Goal: Task Accomplishment & Management: Use online tool/utility

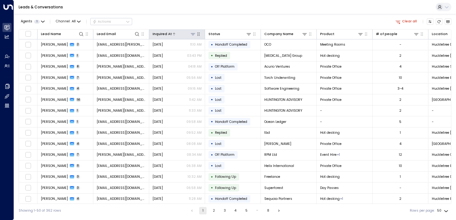
click at [179, 34] on div at bounding box center [184, 34] width 24 height 6
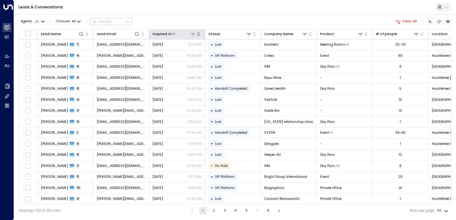
click at [179, 34] on div at bounding box center [184, 34] width 24 height 6
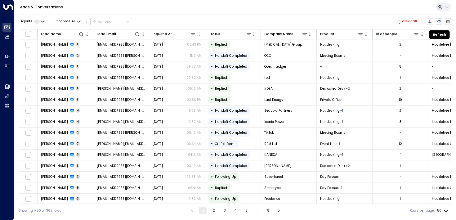
click at [436, 23] on button "Refresh" at bounding box center [439, 21] width 7 height 7
click at [39, 19] on button "Agents 1" at bounding box center [33, 21] width 28 height 7
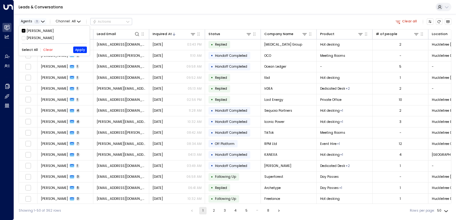
click at [39, 19] on div at bounding box center [228, 110] width 456 height 220
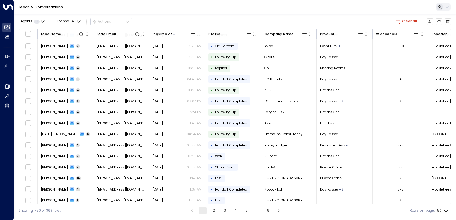
scroll to position [313, 0]
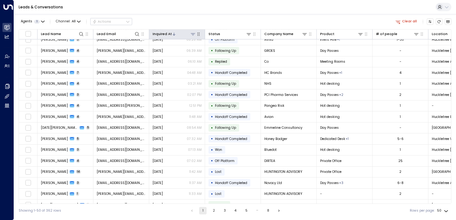
click at [193, 34] on icon at bounding box center [192, 34] width 5 height 5
click at [201, 54] on button "Select Date" at bounding box center [193, 54] width 64 height 8
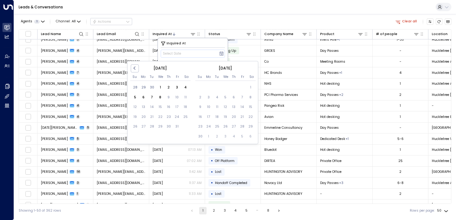
click at [191, 17] on div "Agents 1 Channel: All Actions Clear all" at bounding box center [235, 21] width 433 height 11
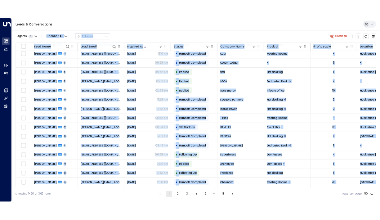
scroll to position [0, 0]
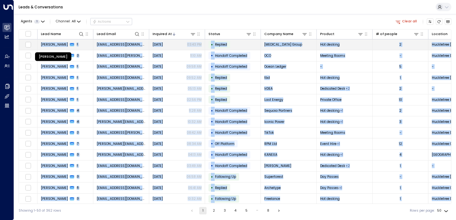
drag, startPoint x: 433, startPoint y: 86, endPoint x: 42, endPoint y: 45, distance: 393.6
copy tbody "Loremip-Dolor Sitametco 5 ad@elitsedd.ei Temporinc 06:77 UT • Laboree DOL Magna…"
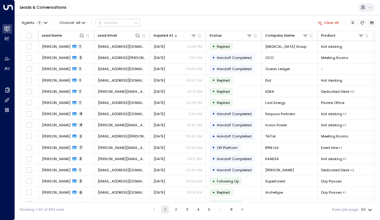
click at [292, 24] on div "Agents 1 Channel: All Actions Clear all" at bounding box center [198, 22] width 356 height 11
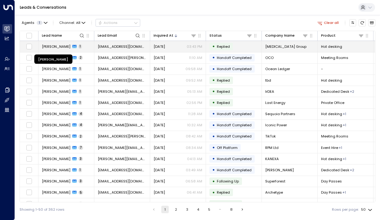
click at [55, 49] on span "[PERSON_NAME]" at bounding box center [56, 46] width 29 height 5
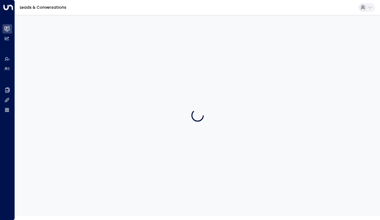
drag, startPoint x: 366, startPoint y: 99, endPoint x: 378, endPoint y: 100, distance: 11.8
click at [366, 99] on div at bounding box center [197, 115] width 365 height 201
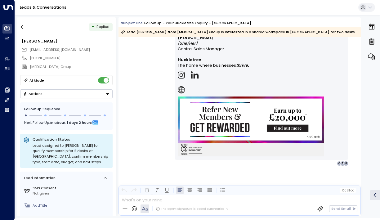
scroll to position [59, 0]
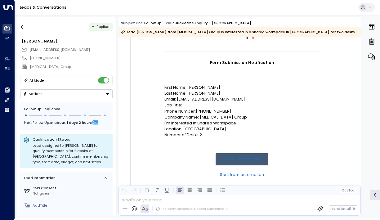
click at [21, 20] on div "• Replied [PERSON_NAME] Elghanian [EMAIL_ADDRESS][DOMAIN_NAME] [PHONE_NUMBER] […" at bounding box center [66, 116] width 99 height 198
click at [22, 24] on icon "button" at bounding box center [23, 27] width 6 height 6
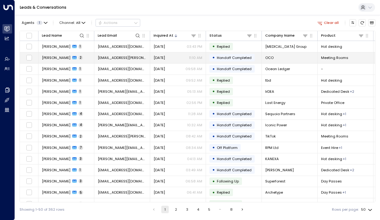
click at [59, 59] on span "[PERSON_NAME]" at bounding box center [56, 57] width 29 height 5
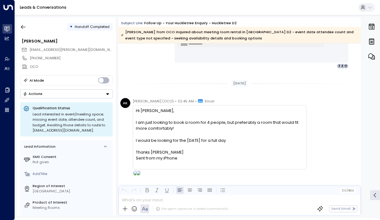
scroll to position [575, 0]
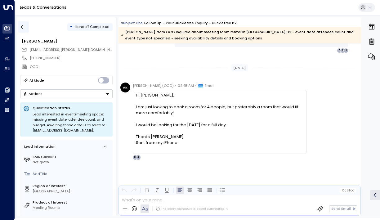
click at [22, 25] on icon "button" at bounding box center [23, 27] width 5 height 4
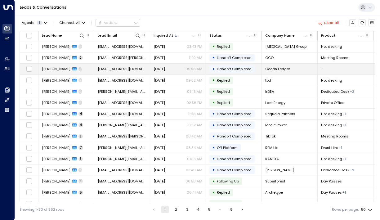
click at [46, 70] on span "[PERSON_NAME]" at bounding box center [56, 68] width 29 height 5
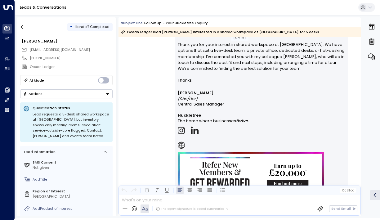
scroll to position [433, 0]
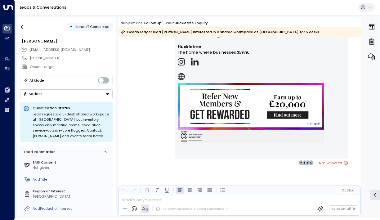
click at [344, 163] on icon at bounding box center [346, 163] width 4 height 4
click at [20, 25] on icon "button" at bounding box center [23, 27] width 6 height 6
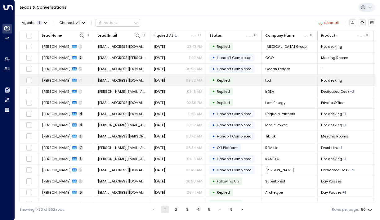
click at [57, 81] on span "[PERSON_NAME]" at bounding box center [56, 80] width 29 height 5
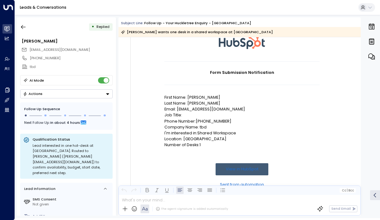
scroll to position [56, 0]
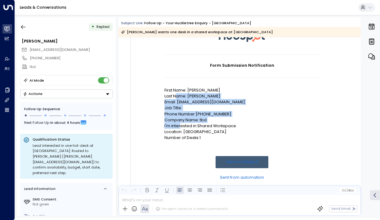
drag, startPoint x: 177, startPoint y: 96, endPoint x: 180, endPoint y: 132, distance: 36.5
click at [180, 132] on td "Form Submission Notification First Name: [PERSON_NAME] Last Name: [PERSON_NAME]…" at bounding box center [241, 125] width 155 height 142
click at [180, 132] on p "Location: [GEOGRAPHIC_DATA]" at bounding box center [241, 132] width 155 height 6
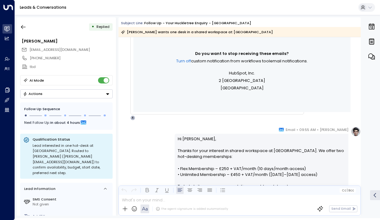
scroll to position [295, 0]
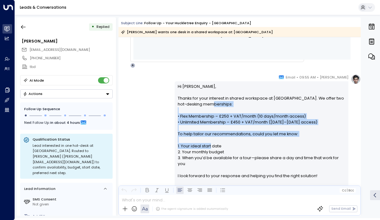
drag, startPoint x: 200, startPoint y: 102, endPoint x: 209, endPoint y: 150, distance: 49.0
click at [209, 150] on p "Hi [PERSON_NAME], Thanks for your interest in shared workspace at [GEOGRAPHIC_D…" at bounding box center [262, 133] width 168 height 101
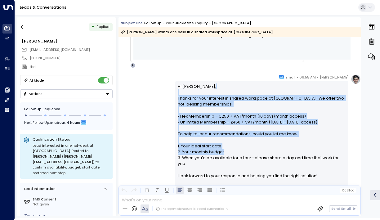
drag, startPoint x: 209, startPoint y: 150, endPoint x: 187, endPoint y: 94, distance: 60.0
click at [187, 94] on p "Hi [PERSON_NAME], Thanks for your interest in shared workspace at [GEOGRAPHIC_D…" at bounding box center [262, 133] width 168 height 101
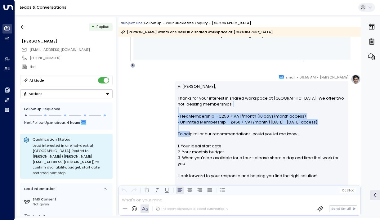
drag, startPoint x: 189, startPoint y: 108, endPoint x: 189, endPoint y: 134, distance: 26.1
click at [189, 134] on p "Hi [PERSON_NAME], Thanks for your interest in shared workspace at [GEOGRAPHIC_D…" at bounding box center [262, 133] width 168 height 101
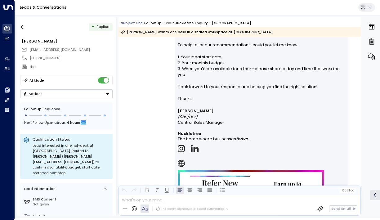
scroll to position [451, 0]
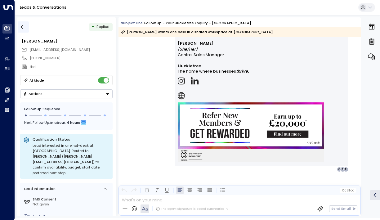
click at [29, 26] on button "button" at bounding box center [23, 26] width 11 height 11
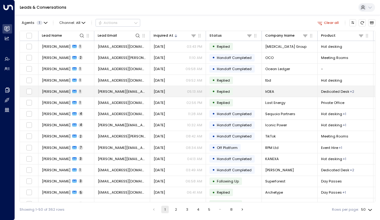
click at [53, 94] on span "[PERSON_NAME]" at bounding box center [56, 91] width 29 height 5
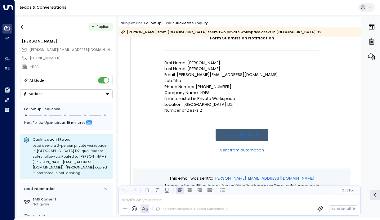
scroll to position [12, 0]
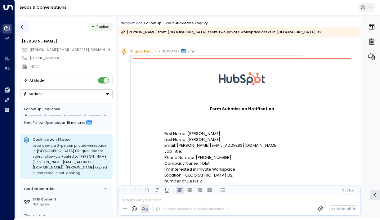
click at [26, 28] on icon "button" at bounding box center [23, 27] width 6 height 6
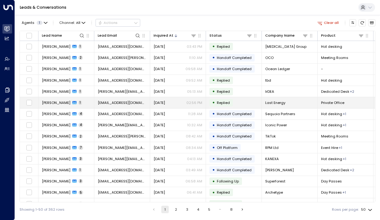
click at [53, 104] on span "[PERSON_NAME]" at bounding box center [56, 102] width 29 height 5
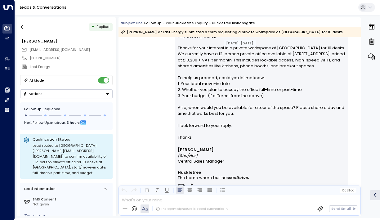
scroll to position [351, 0]
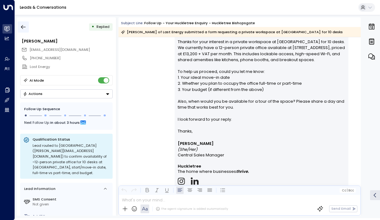
click at [22, 26] on icon "button" at bounding box center [23, 27] width 5 height 4
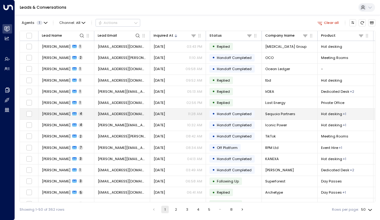
click at [47, 118] on td "[PERSON_NAME] 4" at bounding box center [66, 114] width 56 height 11
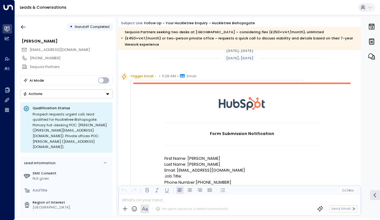
scroll to position [35, 0]
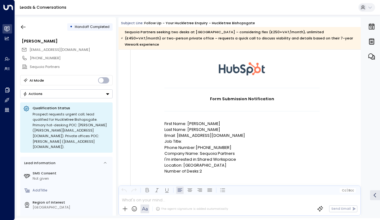
drag, startPoint x: 184, startPoint y: 136, endPoint x: 184, endPoint y: 159, distance: 22.3
click at [184, 159] on td "Form Submission Notification First Name: [PERSON_NAME] Last Name: [PERSON_NAME]…" at bounding box center [241, 159] width 155 height 142
click at [184, 162] on p "Location: [GEOGRAPHIC_DATA]" at bounding box center [241, 165] width 155 height 6
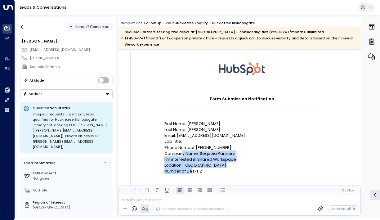
drag, startPoint x: 191, startPoint y: 163, endPoint x: 176, endPoint y: 136, distance: 31.5
click at [179, 141] on td "Form Submission Notification First Name: [PERSON_NAME] Last Name: [PERSON_NAME]…" at bounding box center [241, 159] width 155 height 142
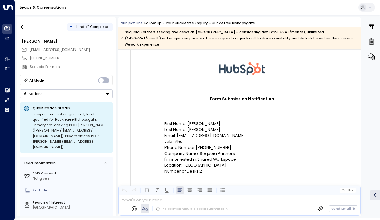
click at [176, 138] on p "Job Title:" at bounding box center [241, 141] width 155 height 6
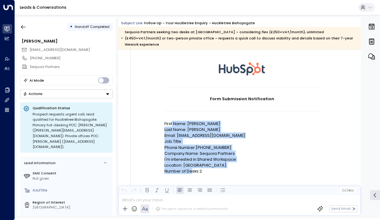
drag, startPoint x: 172, startPoint y: 115, endPoint x: 192, endPoint y: 167, distance: 54.7
click at [192, 167] on td "Form Submission Notification First Name: [PERSON_NAME] Last Name: [PERSON_NAME]…" at bounding box center [241, 159] width 155 height 142
click at [192, 168] on p "Number of Desks:2" at bounding box center [241, 171] width 155 height 6
drag, startPoint x: 194, startPoint y: 168, endPoint x: 178, endPoint y: 108, distance: 62.2
click at [178, 108] on td "Form Submission Notification First Name: [PERSON_NAME] Last Name: [PERSON_NAME]…" at bounding box center [241, 159] width 155 height 142
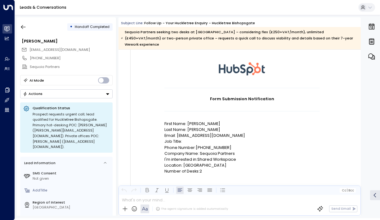
click at [178, 111] on td at bounding box center [241, 115] width 155 height 9
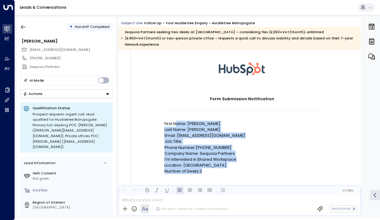
drag, startPoint x: 177, startPoint y: 115, endPoint x: 178, endPoint y: 168, distance: 53.1
click at [178, 168] on td "Form Submission Notification First Name: [PERSON_NAME] Last Name: [PERSON_NAME]…" at bounding box center [241, 159] width 155 height 142
click at [178, 174] on td at bounding box center [241, 182] width 155 height 16
drag, startPoint x: 179, startPoint y: 165, endPoint x: 176, endPoint y: 133, distance: 32.4
click at [176, 131] on td "Form Submission Notification First Name: [PERSON_NAME] Last Name: [PERSON_NAME]…" at bounding box center [241, 159] width 155 height 142
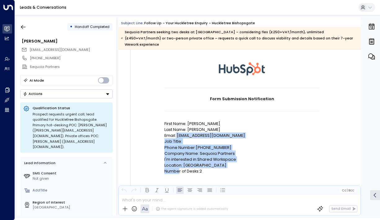
click at [176, 138] on p "Job Title:" at bounding box center [241, 141] width 155 height 6
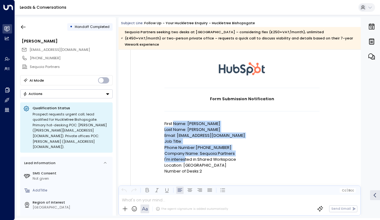
drag, startPoint x: 174, startPoint y: 119, endPoint x: 184, endPoint y: 152, distance: 34.5
click at [184, 152] on td "Form Submission Notification First Name: [PERSON_NAME] Last Name: [PERSON_NAME]…" at bounding box center [241, 159] width 155 height 142
click at [184, 156] on p "I'm interested in:Shared Workspace" at bounding box center [241, 159] width 155 height 6
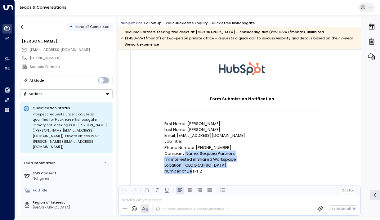
drag, startPoint x: 192, startPoint y: 166, endPoint x: 184, endPoint y: 145, distance: 21.9
click at [184, 145] on td "Form Submission Notification First Name: [PERSON_NAME] Last Name: [PERSON_NAME]…" at bounding box center [241, 159] width 155 height 142
click at [184, 150] on p "Company Name: Sequoia Partners" at bounding box center [241, 153] width 155 height 6
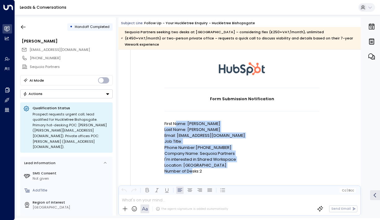
drag, startPoint x: 177, startPoint y: 118, endPoint x: 192, endPoint y: 168, distance: 51.3
click at [192, 168] on td "Form Submission Notification First Name: [PERSON_NAME] Last Name: [PERSON_NAME]…" at bounding box center [241, 159] width 155 height 142
click at [192, 168] on p "Number of Desks:2" at bounding box center [241, 171] width 155 height 6
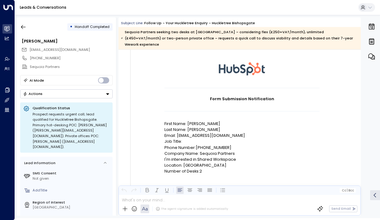
click at [188, 168] on p "Number of Desks:2" at bounding box center [241, 171] width 155 height 6
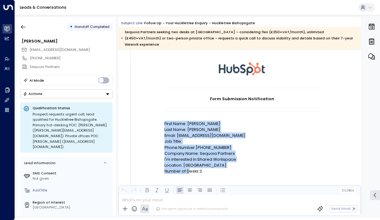
drag, startPoint x: 189, startPoint y: 165, endPoint x: 179, endPoint y: 101, distance: 65.3
click at [179, 101] on td "Form Submission Notification First Name: [PERSON_NAME] Last Name: [PERSON_NAME]…" at bounding box center [241, 159] width 155 height 142
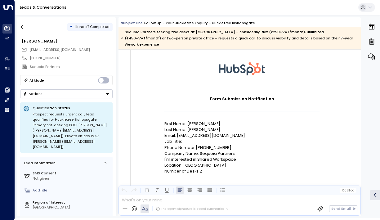
click at [179, 102] on td at bounding box center [241, 106] width 155 height 9
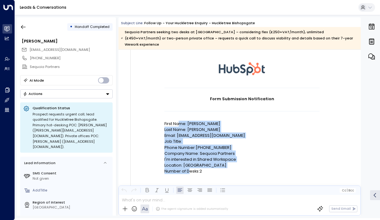
drag, startPoint x: 180, startPoint y: 116, endPoint x: 189, endPoint y: 166, distance: 50.9
click at [189, 166] on td "Form Submission Notification First Name: [PERSON_NAME] Last Name: [PERSON_NAME]…" at bounding box center [241, 159] width 155 height 142
click at [189, 168] on p "Number of Desks:2" at bounding box center [241, 171] width 155 height 6
drag, startPoint x: 191, startPoint y: 166, endPoint x: 171, endPoint y: 119, distance: 51.2
click at [171, 119] on td "Form Submission Notification First Name: [PERSON_NAME] Last Name: [PERSON_NAME]…" at bounding box center [241, 159] width 155 height 142
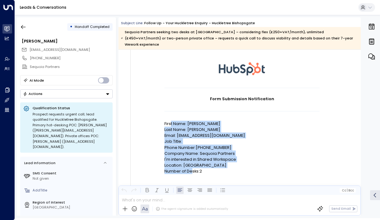
click at [171, 121] on p "First Name: [PERSON_NAME]" at bounding box center [241, 124] width 155 height 6
drag, startPoint x: 178, startPoint y: 118, endPoint x: 178, endPoint y: 180, distance: 61.1
click at [178, 180] on td "Form Submission Notification First Name: [PERSON_NAME] Last Name: [PERSON_NAME]…" at bounding box center [241, 159] width 155 height 142
click at [178, 180] on td at bounding box center [241, 182] width 155 height 16
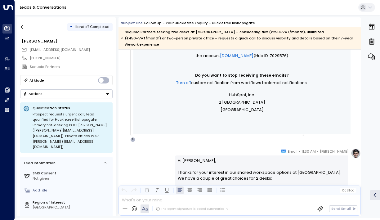
scroll to position [307, 0]
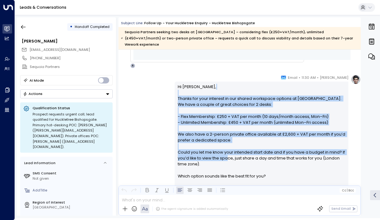
drag, startPoint x: 225, startPoint y: 89, endPoint x: 226, endPoint y: 155, distance: 66.4
click at [226, 155] on p "Hi [PERSON_NAME], Thanks for your interest in our shared workspace options at […" at bounding box center [262, 134] width 168 height 101
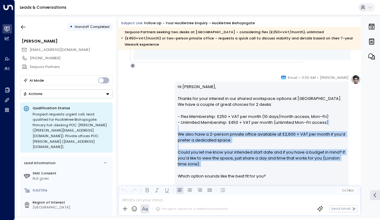
drag, startPoint x: 220, startPoint y: 165, endPoint x: 213, endPoint y: 121, distance: 44.8
click at [213, 121] on p "Hi [PERSON_NAME], Thanks for your interest in our shared workspace options at […" at bounding box center [262, 134] width 168 height 101
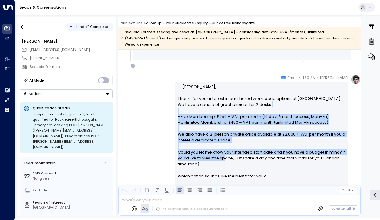
drag, startPoint x: 211, startPoint y: 103, endPoint x: 224, endPoint y: 150, distance: 49.2
click at [224, 150] on p "Hi [PERSON_NAME], Thanks for your interest in our shared workspace options at […" at bounding box center [262, 134] width 168 height 101
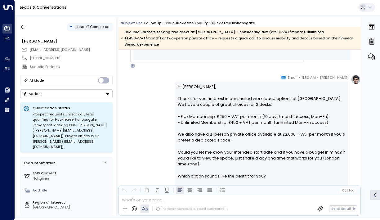
click at [224, 150] on p "Hi [PERSON_NAME], Thanks for your interest in our shared workspace options at […" at bounding box center [262, 134] width 168 height 101
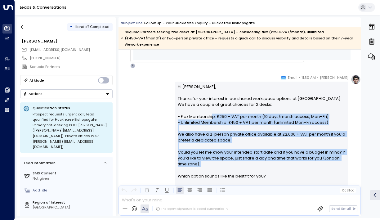
drag, startPoint x: 224, startPoint y: 161, endPoint x: 210, endPoint y: 108, distance: 54.9
click at [210, 108] on p "Hi [PERSON_NAME], Thanks for your interest in our shared workspace options at […" at bounding box center [262, 134] width 168 height 101
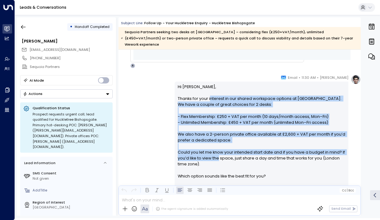
drag, startPoint x: 209, startPoint y: 92, endPoint x: 217, endPoint y: 153, distance: 61.6
click at [217, 153] on p "Hi [PERSON_NAME], Thanks for your interest in our shared workspace options at […" at bounding box center [262, 134] width 168 height 101
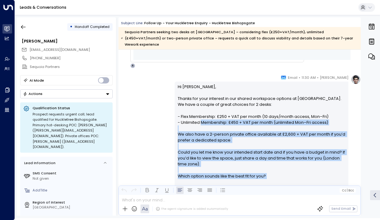
drag, startPoint x: 217, startPoint y: 175, endPoint x: 199, endPoint y: 112, distance: 66.3
click at [199, 112] on p "Hi [PERSON_NAME], Thanks for your interest in our shared workspace options at […" at bounding box center [262, 134] width 168 height 101
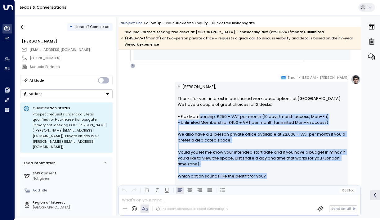
click at [199, 112] on p "Hi [PERSON_NAME], Thanks for your interest in our shared workspace options at […" at bounding box center [262, 134] width 168 height 101
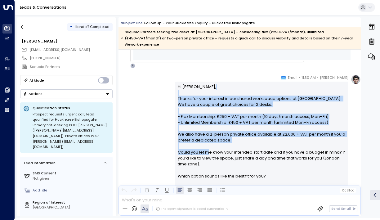
drag, startPoint x: 199, startPoint y: 87, endPoint x: 207, endPoint y: 145, distance: 57.7
click at [207, 145] on p "Hi [PERSON_NAME], Thanks for your interest in our shared workspace options at […" at bounding box center [262, 134] width 168 height 101
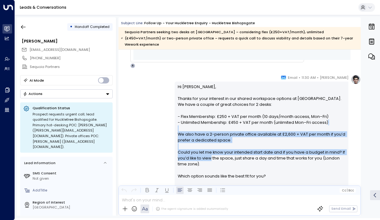
drag, startPoint x: 209, startPoint y: 154, endPoint x: 204, endPoint y: 118, distance: 36.1
click at [204, 118] on p "Hi [PERSON_NAME], Thanks for your interest in our shared workspace options at […" at bounding box center [262, 134] width 168 height 101
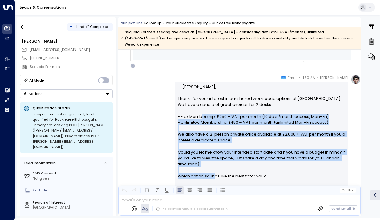
drag, startPoint x: 200, startPoint y: 109, endPoint x: 214, endPoint y: 168, distance: 60.4
click at [214, 168] on p "Hi [PERSON_NAME], Thanks for your interest in our shared workspace options at […" at bounding box center [262, 134] width 168 height 101
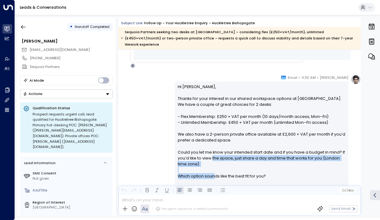
drag, startPoint x: 213, startPoint y: 168, endPoint x: 211, endPoint y: 151, distance: 17.2
click at [211, 151] on p "Hi [PERSON_NAME], Thanks for your interest in our shared workspace options at […" at bounding box center [262, 134] width 168 height 101
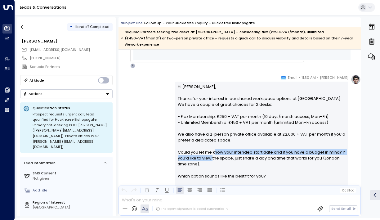
drag, startPoint x: 211, startPoint y: 151, endPoint x: 213, endPoint y: 147, distance: 5.0
click at [213, 147] on p "Hi [PERSON_NAME], Thanks for your interest in our shared workspace options at […" at bounding box center [262, 134] width 168 height 101
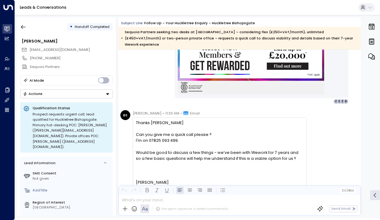
scroll to position [555, 0]
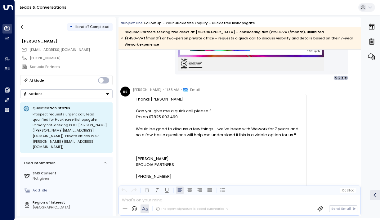
click at [205, 126] on div "Would be good to discuss a few things - we’ve been with Wework for 7 years and …" at bounding box center [219, 132] width 167 height 12
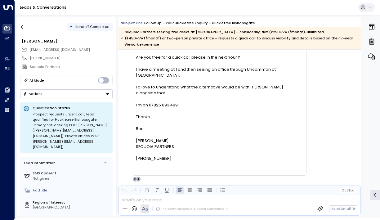
scroll to position [1016, 0]
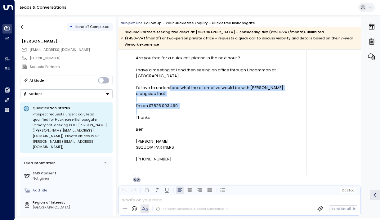
drag, startPoint x: 169, startPoint y: 83, endPoint x: 169, endPoint y: 100, distance: 16.8
click at [169, 100] on div "Hi [PERSON_NAME] Are you free for a quick call please in the next hour ? I have…" at bounding box center [219, 108] width 167 height 131
click at [169, 109] on div at bounding box center [219, 112] width 167 height 6
drag, startPoint x: 173, startPoint y: 95, endPoint x: 167, endPoint y: 79, distance: 16.4
click at [167, 79] on div "Hi [PERSON_NAME] Are you free for a quick call please in the next hour ? I have…" at bounding box center [219, 108] width 167 height 131
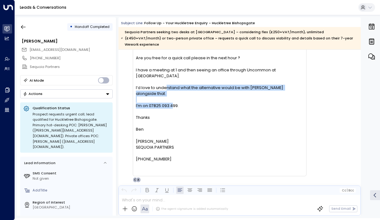
click at [167, 85] on div "I’d love to understand what the alternative would be with [PERSON_NAME] alongsi…" at bounding box center [219, 91] width 167 height 12
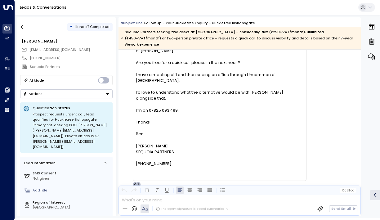
scroll to position [1020, 0]
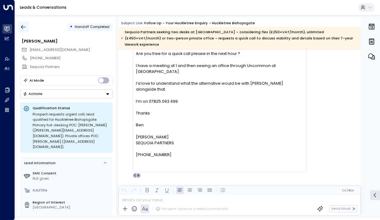
click at [27, 28] on button "button" at bounding box center [23, 26] width 11 height 11
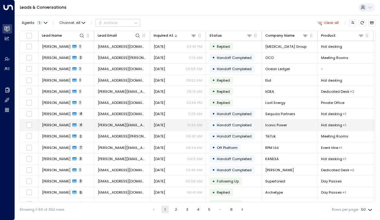
click at [48, 124] on span "[PERSON_NAME]" at bounding box center [56, 125] width 29 height 5
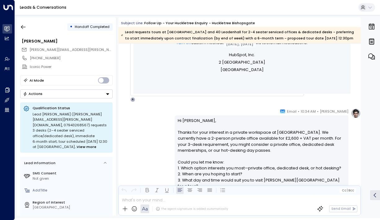
scroll to position [307, 0]
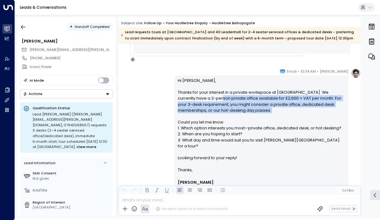
drag, startPoint x: 209, startPoint y: 105, endPoint x: 217, endPoint y: 126, distance: 22.5
click at [217, 125] on p "Hi [PERSON_NAME], Thanks for your interest in a private workspace at [GEOGRAPHI…" at bounding box center [262, 122] width 168 height 89
click at [217, 126] on p "Hi [PERSON_NAME], Thanks for your interest in a private workspace at [GEOGRAPHI…" at bounding box center [262, 122] width 168 height 89
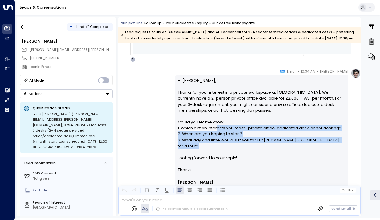
drag, startPoint x: 217, startPoint y: 150, endPoint x: 215, endPoint y: 129, distance: 21.2
click at [215, 129] on p "Hi [PERSON_NAME], Thanks for your interest in a private workspace at [GEOGRAPHI…" at bounding box center [262, 122] width 168 height 89
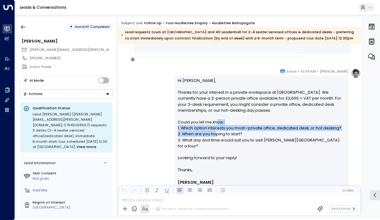
drag, startPoint x: 215, startPoint y: 126, endPoint x: 215, endPoint y: 143, distance: 17.4
click at [215, 143] on p "Hi [PERSON_NAME], Thanks for your interest in a private workspace at [GEOGRAPHI…" at bounding box center [262, 122] width 168 height 89
drag, startPoint x: 216, startPoint y: 146, endPoint x: 212, endPoint y: 127, distance: 19.4
click at [212, 127] on p "Hi [PERSON_NAME], Thanks for your interest in a private workspace at [GEOGRAPHI…" at bounding box center [262, 122] width 168 height 89
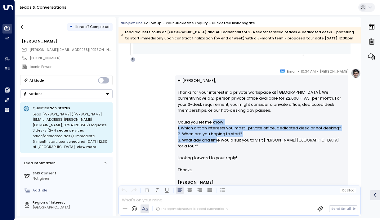
click at [212, 127] on p "Hi [PERSON_NAME], Thanks for your interest in a private workspace at [GEOGRAPHI…" at bounding box center [262, 122] width 168 height 89
drag, startPoint x: 211, startPoint y: 127, endPoint x: 212, endPoint y: 145, distance: 17.4
click at [212, 145] on p "Hi [PERSON_NAME], Thanks for your interest in a private workspace at [GEOGRAPHI…" at bounding box center [262, 122] width 168 height 89
drag, startPoint x: 219, startPoint y: 145, endPoint x: 208, endPoint y: 124, distance: 23.3
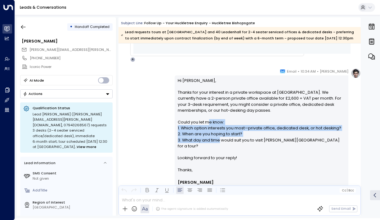
click at [208, 124] on p "Hi [PERSON_NAME], Thanks for your interest in a private workspace at [GEOGRAPHI…" at bounding box center [262, 122] width 168 height 89
drag, startPoint x: 205, startPoint y: 128, endPoint x: 205, endPoint y: 145, distance: 16.5
click at [205, 145] on p "Hi [PERSON_NAME], Thanks for your interest in a private workspace at [GEOGRAPHI…" at bounding box center [262, 122] width 168 height 89
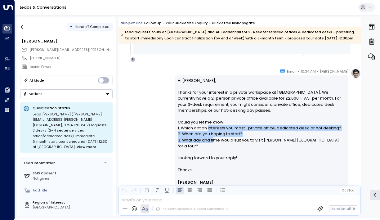
drag
click at [205, 135] on p "Hi [PERSON_NAME], Thanks for your interest in a private workspace at [GEOGRAPHI…" at bounding box center [262, 122] width 168 height 89
click at [203, 148] on p "Hi [PERSON_NAME], Thanks for your interest in a private workspace at [GEOGRAPHI…" at bounding box center [262, 122] width 168 height 89
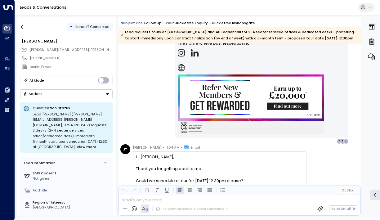
scroll to position [536, 0]
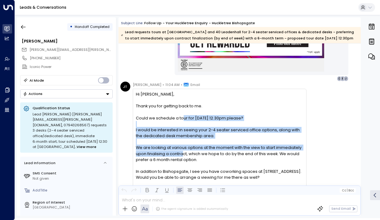
drag, startPoint x: 182, startPoint y: 122, endPoint x: 183, endPoint y: 161, distance: 38.8
click at [183, 161] on div "Hi [PERSON_NAME], Thank you for getting back to me. Could we schedule a tour fo…" at bounding box center [219, 183] width 167 height 185
click at [183, 161] on div "We are looking at various options at the moment with the view to start immediat…" at bounding box center [219, 154] width 167 height 18
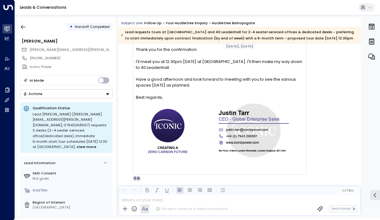
scroll to position [1077, 0]
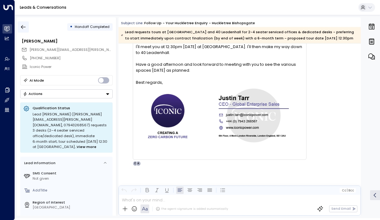
click at [23, 29] on icon "button" at bounding box center [23, 27] width 6 height 6
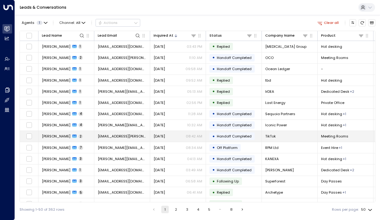
click at [52, 139] on span "[PERSON_NAME]" at bounding box center [56, 136] width 29 height 5
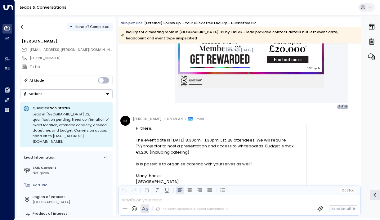
scroll to position [564, 0]
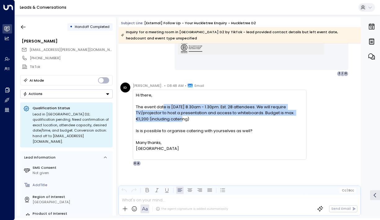
drag, startPoint x: 163, startPoint y: 107, endPoint x: 163, endPoint y: 118, distance: 10.9
click at [163, 118] on div "The event date is [DATE] 8.30am - 1.30pm. Est. 28 attendees. We will require TV…" at bounding box center [219, 113] width 167 height 18
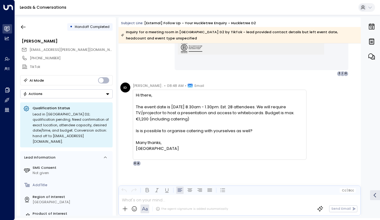
click at [179, 120] on div "The event date is [DATE] 8.30am - 1.30pm. Est. 28 attendees. We will require TV…" at bounding box center [219, 113] width 167 height 18
drag, startPoint x: 185, startPoint y: 119, endPoint x: 181, endPoint y: 104, distance: 16.0
click at [181, 103] on div "Hi there, The event date is [DATE] 8.30am - 1.30pm. Est. 28 attendees. We will …" at bounding box center [219, 122] width 167 height 60
click at [181, 104] on div at bounding box center [219, 101] width 167 height 6
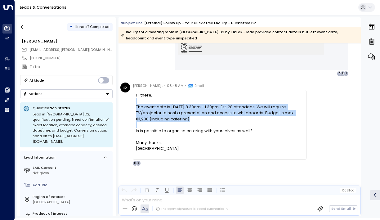
drag, startPoint x: 176, startPoint y: 104, endPoint x: 180, endPoint y: 125, distance: 21.5
click at [180, 125] on div "Hi there, The event date is [DATE] 8.30am - 1.30pm. Est. 28 attendees. We will …" at bounding box center [219, 122] width 167 height 60
click at [180, 125] on div at bounding box center [219, 125] width 167 height 6
drag, startPoint x: 182, startPoint y: 123, endPoint x: 173, endPoint y: 109, distance: 16.1
click at [173, 109] on div "Hi there, The event date is [DATE] 8.30am - 1.30pm. Est. 28 attendees. We will …" at bounding box center [219, 122] width 167 height 60
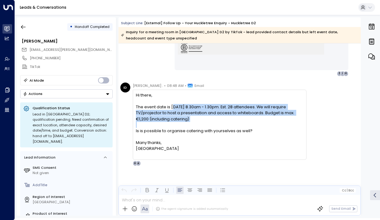
click at [175, 110] on div "The event date is [DATE] 8.30am - 1.30pm. Est. 28 attendees. We will require TV…" at bounding box center [219, 113] width 167 height 18
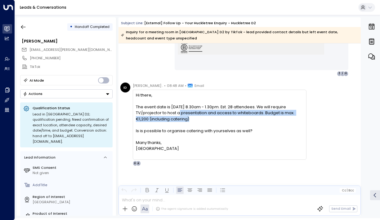
drag, startPoint x: 165, startPoint y: 110, endPoint x: 171, endPoint y: 123, distance: 13.2
click at [171, 123] on div "Hi there, The event date is [DATE] 8.30am - 1.30pm. Est. 28 attendees. We will …" at bounding box center [219, 122] width 167 height 60
click at [171, 123] on div at bounding box center [219, 125] width 167 height 6
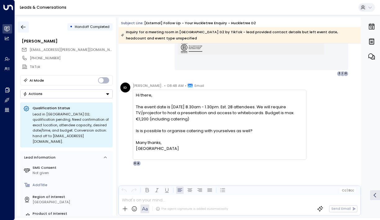
click at [26, 29] on icon "button" at bounding box center [23, 27] width 6 height 6
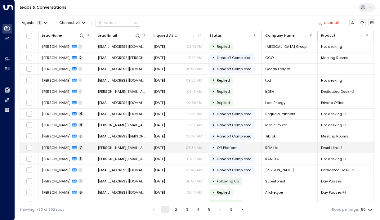
click at [48, 150] on span "[PERSON_NAME]" at bounding box center [56, 147] width 29 height 5
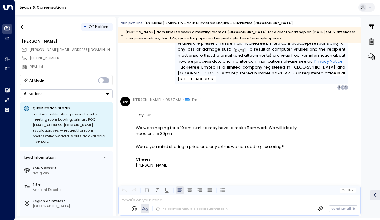
scroll to position [1707, 0]
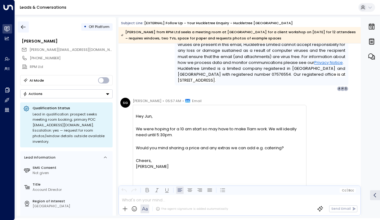
click at [21, 25] on icon "button" at bounding box center [23, 27] width 6 height 6
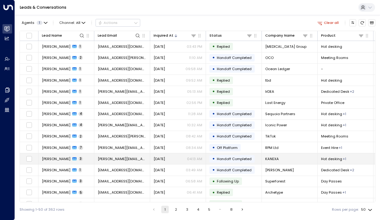
click at [62, 159] on span "[PERSON_NAME]" at bounding box center [56, 158] width 29 height 5
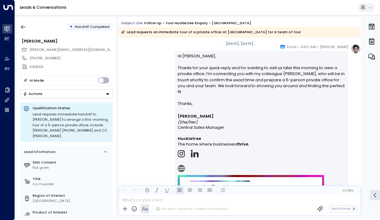
scroll to position [708, 0]
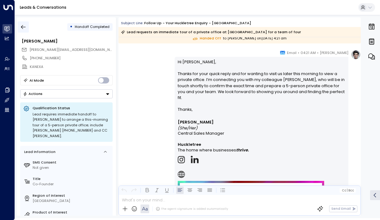
click at [25, 26] on icon "button" at bounding box center [23, 27] width 6 height 6
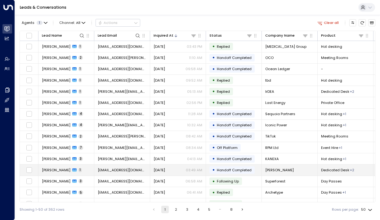
click at [53, 174] on td "[PERSON_NAME] 1" at bounding box center [66, 169] width 56 height 11
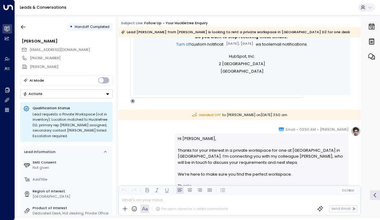
scroll to position [339, 0]
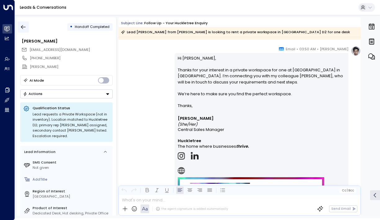
click at [22, 29] on icon "button" at bounding box center [23, 27] width 6 height 6
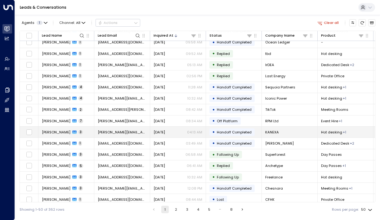
scroll to position [27, 0]
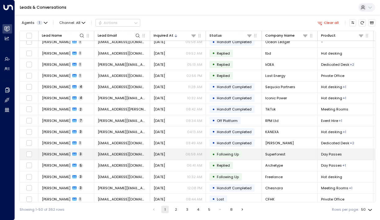
click at [57, 154] on span "[PERSON_NAME]" at bounding box center [56, 154] width 29 height 5
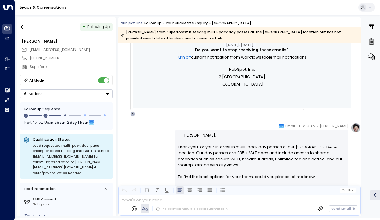
scroll to position [310, 0]
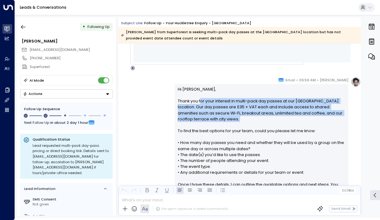
drag, startPoint x: 199, startPoint y: 102, endPoint x: 199, endPoint y: 128, distance: 26.4
click at [199, 128] on p "Hi [PERSON_NAME], Thank you for your interest in multi-pack day passes at our […" at bounding box center [262, 148] width 168 height 125
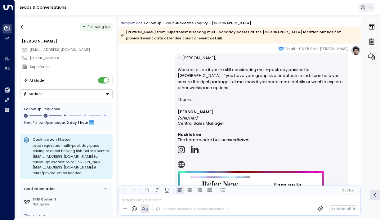
scroll to position [942, 0]
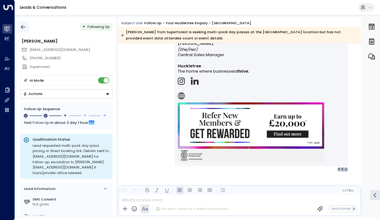
click at [23, 26] on icon "button" at bounding box center [23, 27] width 6 height 6
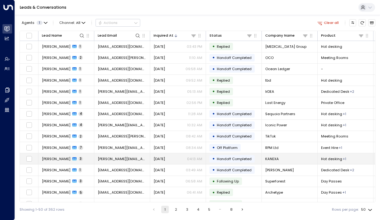
scroll to position [29, 0]
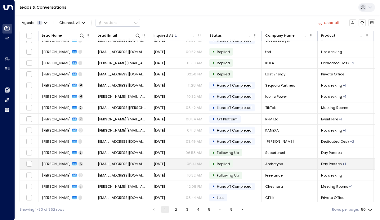
click at [44, 162] on span "[PERSON_NAME]" at bounding box center [56, 163] width 29 height 5
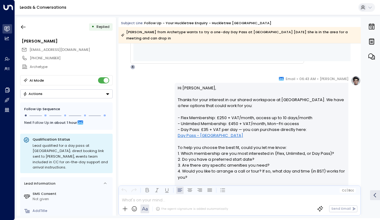
scroll to position [324, 0]
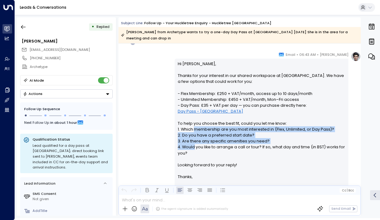
drag, startPoint x: 192, startPoint y: 127, endPoint x: 193, endPoint y: 150, distance: 22.0
click at [193, 150] on p "Hi [PERSON_NAME], Thanks for your interest in our shared workspace at [GEOGRAPH…" at bounding box center [262, 117] width 168 height 113
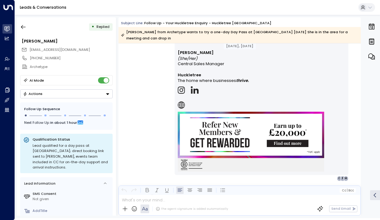
scroll to position [579, 0]
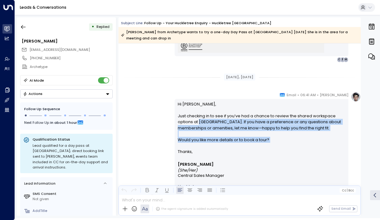
drag, startPoint x: 198, startPoint y: 121, endPoint x: 198, endPoint y: 145, distance: 23.9
click at [198, 145] on p "Hi [PERSON_NAME], Just checking in to see if you’ve had a chance to review the …" at bounding box center [262, 125] width 168 height 48
drag, startPoint x: 193, startPoint y: 152, endPoint x: 190, endPoint y: 123, distance: 29.9
click at [190, 122] on div "Hi [PERSON_NAME], Just checking in to see if you’ve had a chance to review the …" at bounding box center [262, 193] width 168 height 184
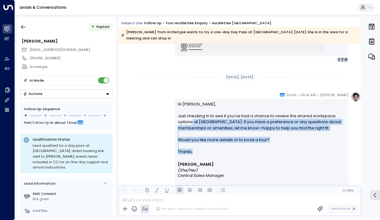
click at [190, 123] on p "Hi [PERSON_NAME], Just checking in to see if you’ve had a chance to review the …" at bounding box center [262, 125] width 168 height 48
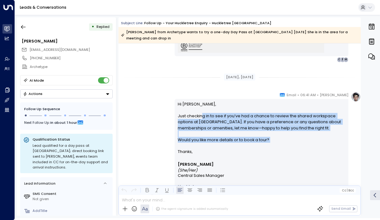
drag, startPoint x: 201, startPoint y: 116, endPoint x: 201, endPoint y: 152, distance: 36.0
click at [201, 152] on div "Hi [PERSON_NAME], Just checking in to see if you’ve had a chance to review the …" at bounding box center [262, 193] width 168 height 184
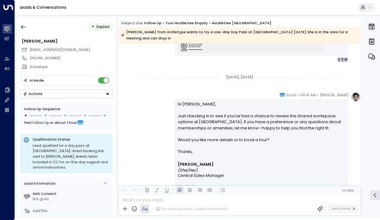
click at [201, 152] on p "Thanks," at bounding box center [262, 152] width 168 height 6
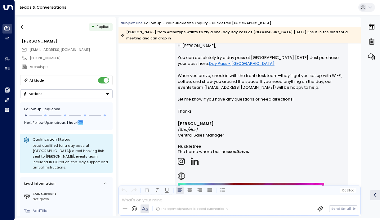
scroll to position [1145, 0]
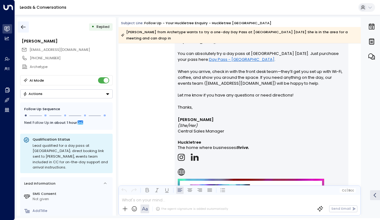
click at [22, 28] on icon "button" at bounding box center [23, 27] width 6 height 6
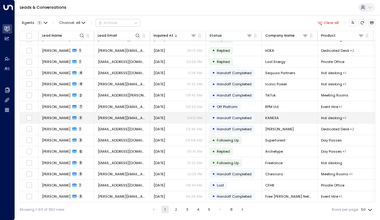
scroll to position [41, 0]
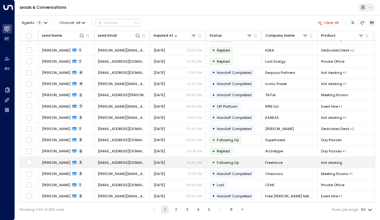
click at [46, 163] on span "[PERSON_NAME]" at bounding box center [56, 162] width 29 height 5
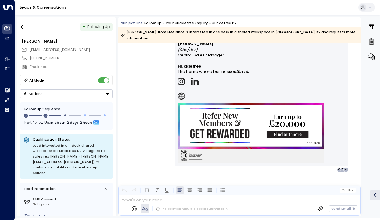
scroll to position [906, 0]
click at [23, 28] on icon "button" at bounding box center [23, 27] width 6 height 6
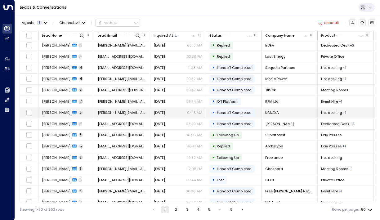
scroll to position [72, 0]
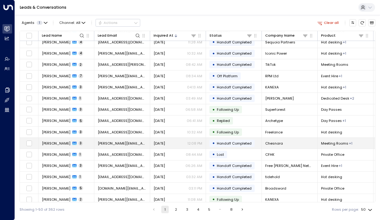
click at [44, 145] on span "[PERSON_NAME]" at bounding box center [56, 143] width 29 height 5
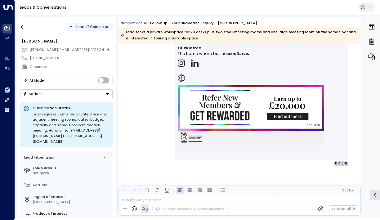
scroll to position [830, 0]
click at [22, 27] on icon "button" at bounding box center [23, 27] width 5 height 4
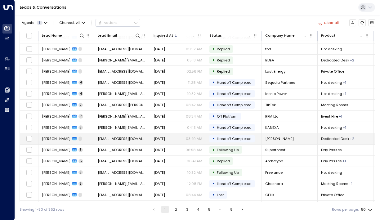
scroll to position [44, 0]
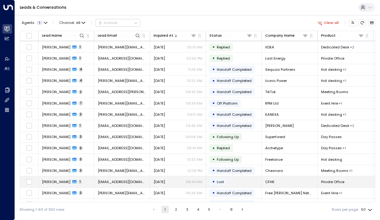
click at [62, 181] on span "[PERSON_NAME]" at bounding box center [56, 181] width 29 height 5
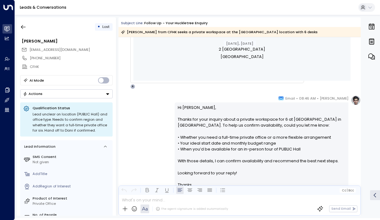
scroll to position [276, 0]
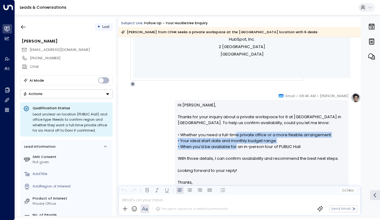
drag, startPoint x: 234, startPoint y: 134, endPoint x: 234, endPoint y: 151, distance: 17.1
click at [234, 151] on p "Hi [PERSON_NAME], Thanks for your inquiry about a private workspace for 6 at [G…" at bounding box center [262, 140] width 168 height 77
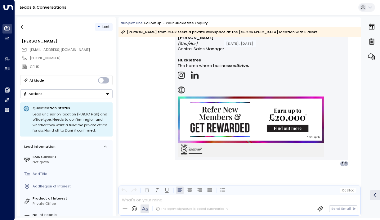
scroll to position [433, 0]
click at [23, 26] on icon "button" at bounding box center [23, 27] width 6 height 6
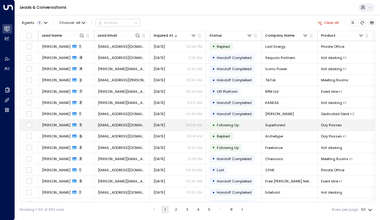
scroll to position [56, 0]
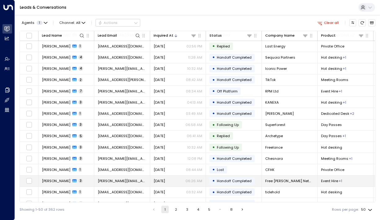
click at [47, 182] on span "[PERSON_NAME]" at bounding box center [56, 180] width 29 height 5
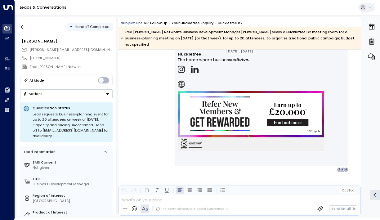
scroll to position [1405, 0]
click at [24, 30] on icon "button" at bounding box center [23, 27] width 6 height 6
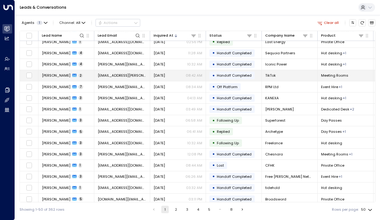
scroll to position [65, 0]
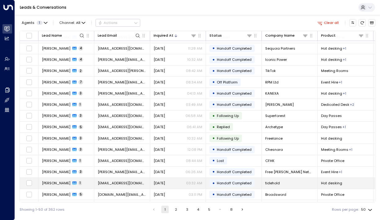
click at [49, 182] on span "[PERSON_NAME]" at bounding box center [56, 183] width 29 height 5
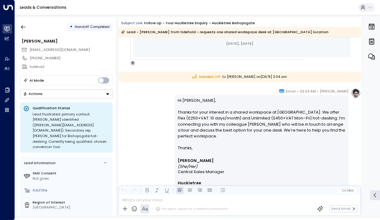
scroll to position [301, 0]
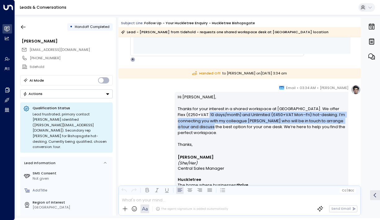
drag, startPoint x: 196, startPoint y: 112, endPoint x: 198, endPoint y: 133, distance: 21.8
click at [198, 133] on p "Hi [PERSON_NAME], Thanks for your interest in a shared workspace at [GEOGRAPHIC…" at bounding box center [262, 118] width 168 height 48
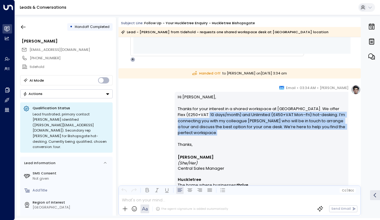
click at [198, 133] on p "Hi [PERSON_NAME], Thanks for your interest in a shared workspace at [GEOGRAPHIC…" at bounding box center [262, 118] width 168 height 48
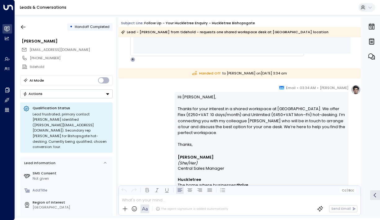
drag, startPoint x: 215, startPoint y: 133, endPoint x: 208, endPoint y: 114, distance: 20.5
click at [208, 114] on p "Hi [PERSON_NAME], Thanks for your interest in a shared workspace at [GEOGRAPHIC…" at bounding box center [262, 118] width 168 height 48
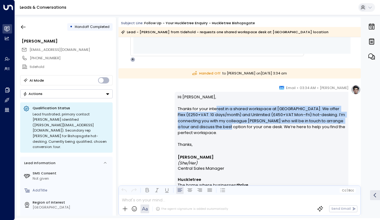
drag, startPoint x: 214, startPoint y: 109, endPoint x: 214, endPoint y: 127, distance: 18.3
click at [214, 127] on p "Hi [PERSON_NAME], Thanks for your interest in a shared workspace at [GEOGRAPHIC…" at bounding box center [262, 118] width 168 height 48
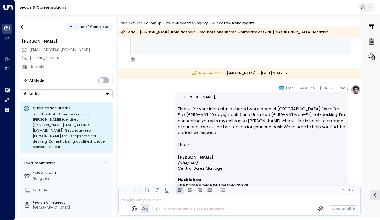
drag, startPoint x: 208, startPoint y: 123, endPoint x: 208, endPoint y: 136, distance: 12.7
click at [208, 136] on p "Hi [PERSON_NAME], Thanks for your interest in a shared workspace at [GEOGRAPHIC…" at bounding box center [262, 118] width 168 height 48
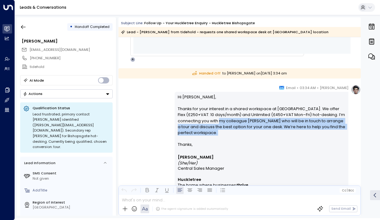
click at [208, 136] on p "Hi [PERSON_NAME], Thanks for your interest in a shared workspace at [GEOGRAPHIC…" at bounding box center [262, 118] width 168 height 48
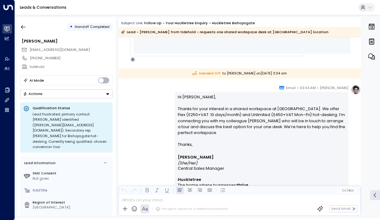
click at [29, 30] on div "• Handoff Completed" at bounding box center [66, 26] width 92 height 11
click at [26, 29] on icon "button" at bounding box center [23, 27] width 6 height 6
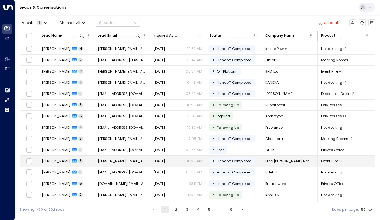
scroll to position [77, 0]
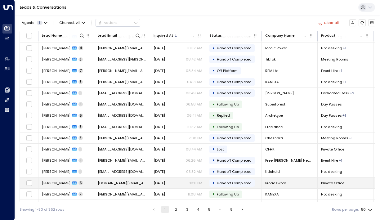
click at [57, 183] on span "[PERSON_NAME]" at bounding box center [56, 183] width 29 height 5
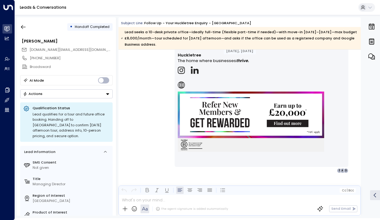
scroll to position [1179, 0]
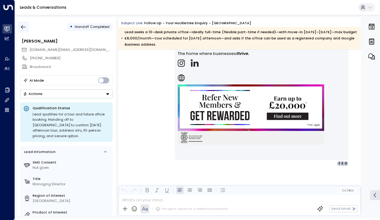
click at [23, 27] on icon "button" at bounding box center [23, 27] width 6 height 6
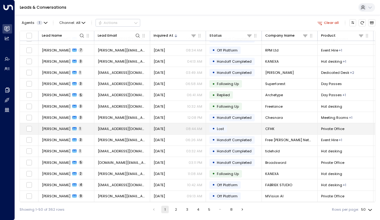
scroll to position [98, 0]
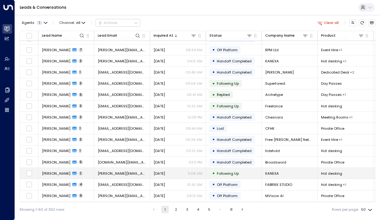
click at [61, 172] on span "[PERSON_NAME]" at bounding box center [56, 173] width 29 height 5
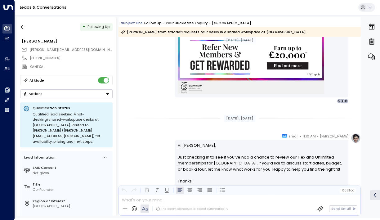
scroll to position [670, 0]
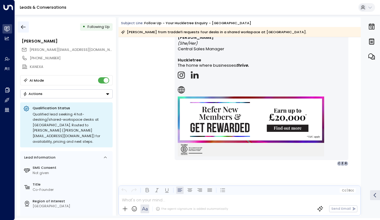
click at [23, 27] on icon "button" at bounding box center [23, 27] width 6 height 6
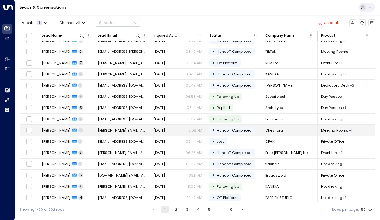
scroll to position [100, 0]
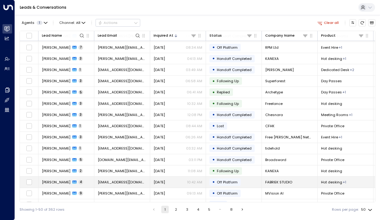
click at [60, 182] on span "[PERSON_NAME]" at bounding box center [56, 182] width 29 height 5
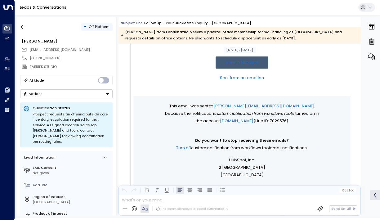
scroll to position [329, 0]
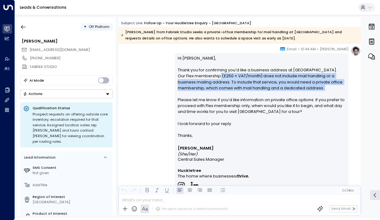
drag, startPoint x: 194, startPoint y: 74, endPoint x: 196, endPoint y: 92, distance: 19.0
click at [196, 92] on p "Hi [PERSON_NAME], Thank you for confirming you’d like a business address at [GE…" at bounding box center [262, 93] width 168 height 77
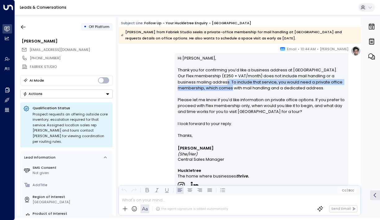
drag, startPoint x: 208, startPoint y: 89, endPoint x: 203, endPoint y: 79, distance: 11.2
click at [203, 79] on p "Hi [PERSON_NAME], Thank you for confirming you’d like a business address at [GE…" at bounding box center [262, 93] width 168 height 77
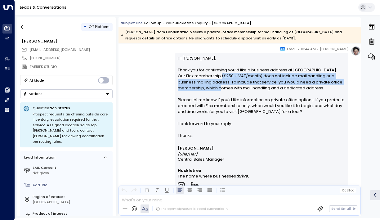
drag, startPoint x: 196, startPoint y: 76, endPoint x: 200, endPoint y: 90, distance: 13.9
click at [200, 90] on p "Hi [PERSON_NAME], Thank you for confirming you’d like a business address at [GE…" at bounding box center [262, 93] width 168 height 77
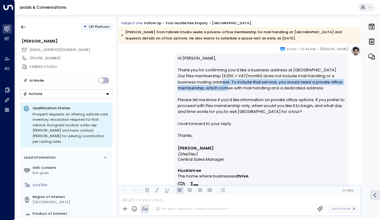
drag, startPoint x: 202, startPoint y: 81, endPoint x: 203, endPoint y: 90, distance: 9.7
click at [203, 90] on p "Hi [PERSON_NAME], Thank you for confirming you’d like a business address at [GE…" at bounding box center [262, 93] width 168 height 77
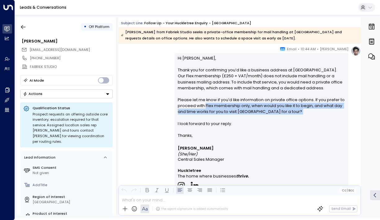
drag, startPoint x: 204, startPoint y: 107, endPoint x: 204, endPoint y: 117, distance: 9.6
click at [204, 117] on p "Hi [PERSON_NAME], Thank you for confirming you’d like a business address at [GE…" at bounding box center [262, 93] width 168 height 77
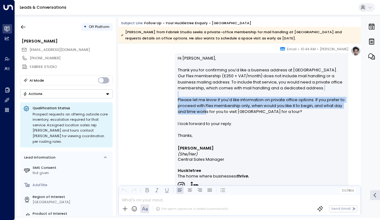
drag, startPoint x: 204, startPoint y: 113, endPoint x: 198, endPoint y: 96, distance: 18.0
click at [198, 96] on p "Hi [PERSON_NAME], Thank you for confirming you’d like a business address at [GE…" at bounding box center [262, 93] width 168 height 77
drag, startPoint x: 202, startPoint y: 100, endPoint x: 202, endPoint y: 112, distance: 11.8
click at [202, 112] on p "Hi [PERSON_NAME], Thank you for confirming you’d like a business address at [GE…" at bounding box center [262, 93] width 168 height 77
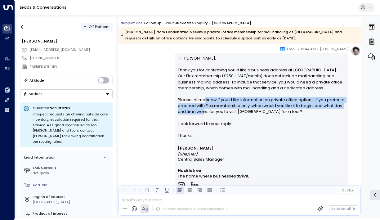
click at [202, 112] on p "Hi [PERSON_NAME], Thank you for confirming you’d like a business address at [GE…" at bounding box center [262, 93] width 168 height 77
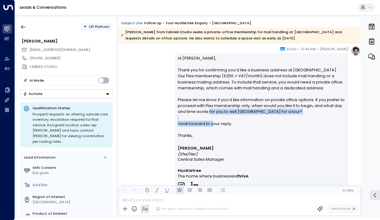
drag, startPoint x: 211, startPoint y: 124, endPoint x: 206, endPoint y: 109, distance: 16.0
click at [206, 109] on p "Hi [PERSON_NAME], Thank you for confirming you’d like a business address at [GE…" at bounding box center [262, 93] width 168 height 77
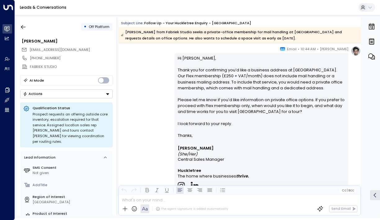
click at [206, 109] on p "Hi [PERSON_NAME], Thank you for confirming you’d like a business address at [GE…" at bounding box center [262, 93] width 168 height 77
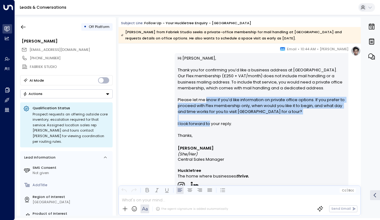
drag, startPoint x: 203, startPoint y: 99, endPoint x: 208, endPoint y: 126, distance: 27.3
click at [208, 126] on p "Hi [PERSON_NAME], Thank you for confirming you’d like a business address at [GE…" at bounding box center [262, 93] width 168 height 77
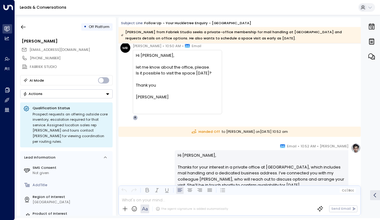
scroll to position [608, 0]
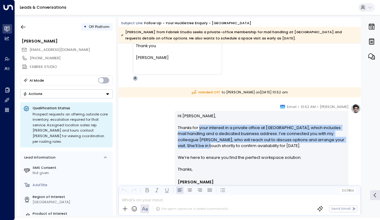
drag, startPoint x: 198, startPoint y: 126, endPoint x: 199, endPoint y: 143, distance: 17.4
click at [199, 143] on p "Hi [PERSON_NAME], Thanks for your interest in a private office at [GEOGRAPHIC_D…" at bounding box center [262, 140] width 168 height 54
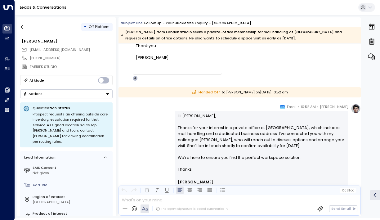
click at [208, 152] on p "Hi [PERSON_NAME], Thanks for your interest in a private office at [GEOGRAPHIC_D…" at bounding box center [262, 140] width 168 height 54
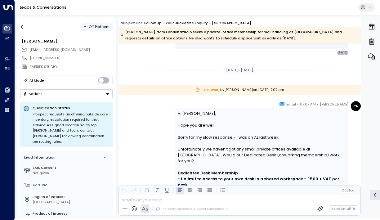
scroll to position [886, 0]
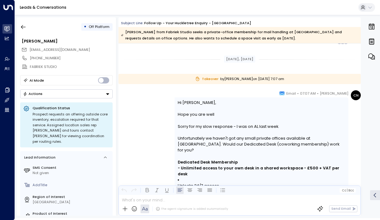
click at [203, 140] on div "Unfortunately we haven't got any small private offices available at [GEOGRAPHIC…" at bounding box center [262, 144] width 168 height 18
click at [203, 141] on div "Unfortunately we haven't got any small private offices available at [GEOGRAPHIC…" at bounding box center [262, 144] width 168 height 18
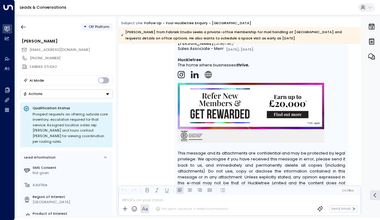
scroll to position [1200, 0]
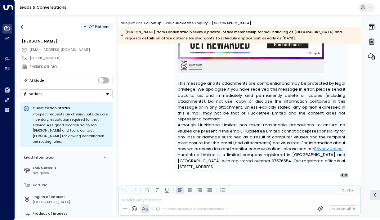
click at [26, 34] on div "• Off Platform [PERSON_NAME] [EMAIL_ADDRESS][DOMAIN_NAME] [PHONE_NUMBER] FABRIE…" at bounding box center [66, 116] width 99 height 198
click at [23, 28] on icon "button" at bounding box center [23, 27] width 6 height 6
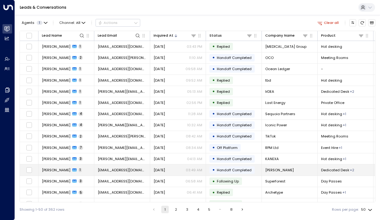
scroll to position [134, 0]
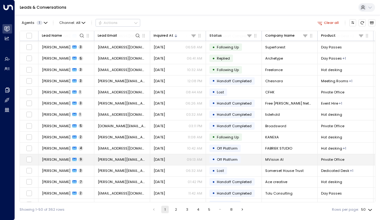
click at [45, 157] on span "[PERSON_NAME]" at bounding box center [56, 159] width 29 height 5
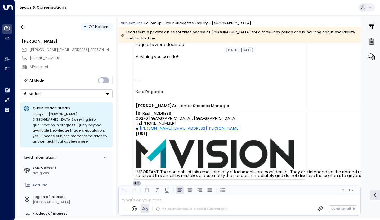
scroll to position [2355, 0]
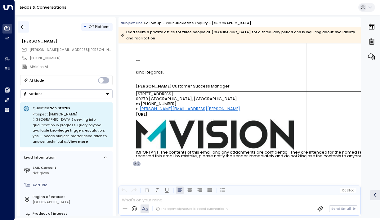
click at [25, 25] on icon "button" at bounding box center [23, 27] width 6 height 6
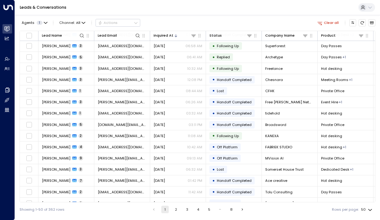
scroll to position [135, 0]
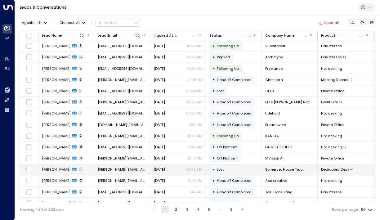
click at [47, 173] on td "[PERSON_NAME] 3" at bounding box center [66, 169] width 56 height 11
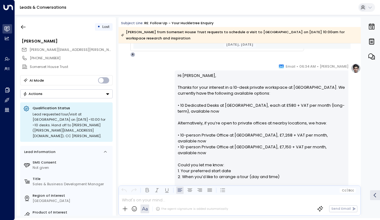
scroll to position [316, 0]
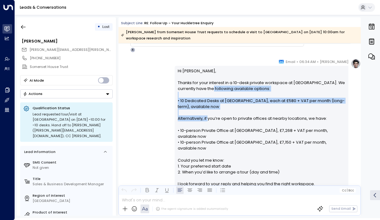
drag, startPoint x: 204, startPoint y: 89, endPoint x: 207, endPoint y: 131, distance: 41.4
click at [207, 131] on p "Hi [PERSON_NAME], Thanks for your interest in a 10-desk private workspace at [G…" at bounding box center [262, 130] width 168 height 125
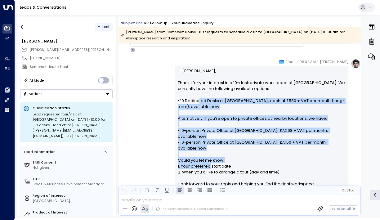
drag, startPoint x: 196, startPoint y: 102, endPoint x: 209, endPoint y: 157, distance: 56.0
click at [209, 156] on p "Hi [PERSON_NAME], Thanks for your interest in a 10-desk private workspace at [G…" at bounding box center [262, 130] width 168 height 125
click at [209, 157] on p "Hi [PERSON_NAME], Thanks for your interest in a 10-desk private workspace at [G…" at bounding box center [262, 130] width 168 height 125
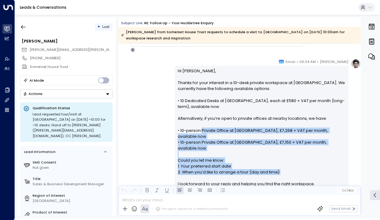
drag, startPoint x: 209, startPoint y: 165, endPoint x: 198, endPoint y: 124, distance: 42.4
click at [198, 124] on p "Hi [PERSON_NAME], Thanks for your interest in a 10-desk private workspace at [G…" at bounding box center [262, 130] width 168 height 125
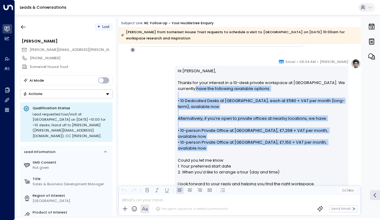
drag, startPoint x: 187, startPoint y: 87, endPoint x: 203, endPoint y: 140, distance: 55.2
click at [202, 140] on p "Hi [PERSON_NAME], Thanks for your interest in a 10-desk private workspace at [G…" at bounding box center [262, 130] width 168 height 125
click at [203, 140] on p "Hi [PERSON_NAME], Thanks for your interest in a 10-desk private workspace at [G…" at bounding box center [262, 130] width 168 height 125
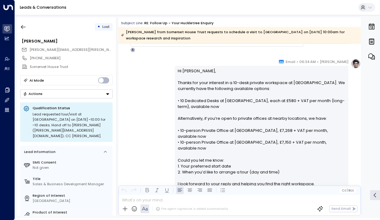
click at [204, 158] on p "Hi [PERSON_NAME], Thanks for your interest in a 10-desk private workspace at [G…" at bounding box center [262, 130] width 168 height 125
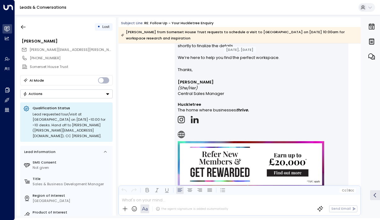
scroll to position [1030, 0]
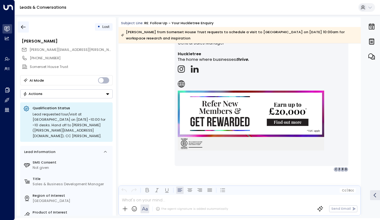
click at [22, 27] on icon "button" at bounding box center [23, 27] width 6 height 6
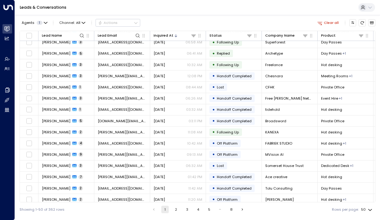
scroll to position [152, 0]
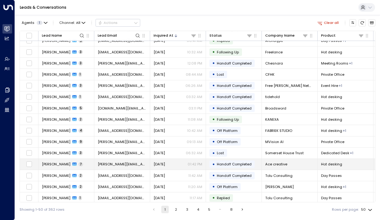
click at [44, 164] on span "[PERSON_NAME]" at bounding box center [56, 164] width 29 height 5
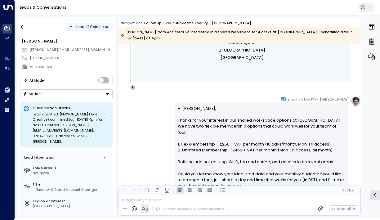
scroll to position [303, 0]
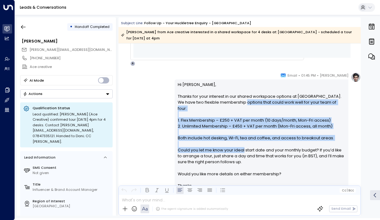
drag, startPoint x: 237, startPoint y: 101, endPoint x: 242, endPoint y: 154, distance: 53.0
click at [242, 154] on p "Hi [PERSON_NAME], Thanks for your interest in our shared workspace options at […" at bounding box center [262, 132] width 168 height 101
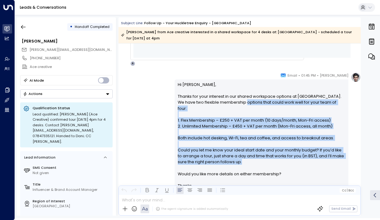
click at [242, 154] on p "Hi [PERSON_NAME], Thanks for your interest in our shared workspace options at […" at bounding box center [262, 132] width 168 height 101
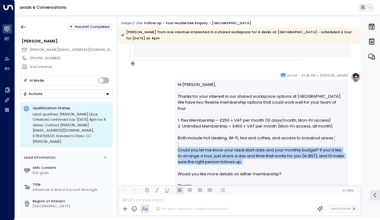
drag, startPoint x: 242, startPoint y: 154, endPoint x: 233, endPoint y: 136, distance: 19.3
click at [233, 136] on p "Hi [PERSON_NAME], Thanks for your interest in our shared workspace options at […" at bounding box center [262, 132] width 168 height 101
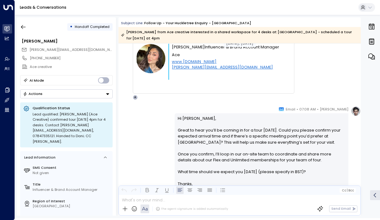
scroll to position [1106, 0]
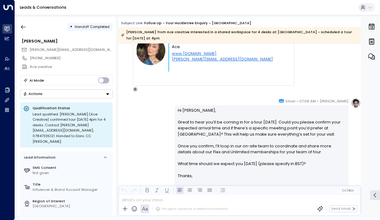
drag, startPoint x: 240, startPoint y: 127, endPoint x: 249, endPoint y: 172, distance: 45.9
click at [249, 172] on p "Hi [PERSON_NAME], Great to hear you’ll be coming in for a tour [DATE]. Could yo…" at bounding box center [262, 139] width 168 height 65
drag, startPoint x: 248, startPoint y: 166, endPoint x: 240, endPoint y: 151, distance: 16.2
click at [241, 152] on p "Hi [PERSON_NAME], Great to hear you’ll be coming in for a tour [DATE]. Could yo…" at bounding box center [262, 139] width 168 height 65
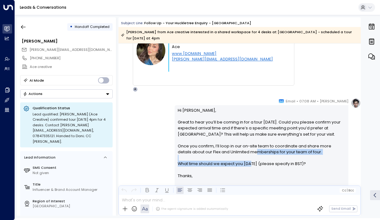
click at [240, 151] on p "Hi [PERSON_NAME], Great to hear you’ll be coming in for a tour [DATE]. Could yo…" at bounding box center [262, 139] width 168 height 65
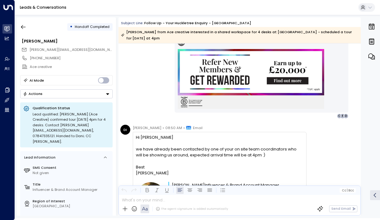
scroll to position [1305, 0]
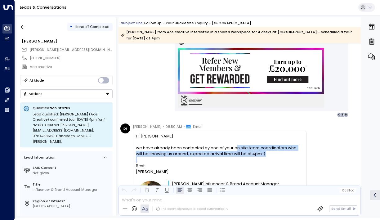
drag, startPoint x: 234, startPoint y: 149, endPoint x: 236, endPoint y: 159, distance: 10.5
click at [236, 159] on div "Hi [PERSON_NAME] we have already been contacted by one of your on site team coo…" at bounding box center [219, 177] width 167 height 89
click at [236, 159] on div at bounding box center [219, 160] width 167 height 6
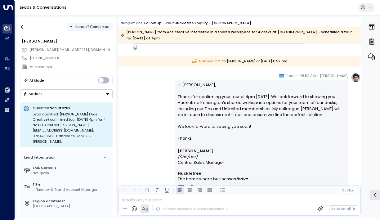
scroll to position [1492, 0]
click at [28, 24] on button "button" at bounding box center [23, 26] width 11 height 11
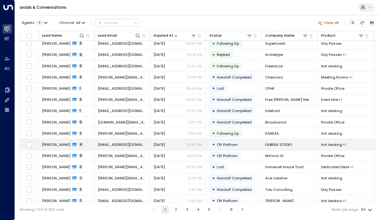
scroll to position [148, 0]
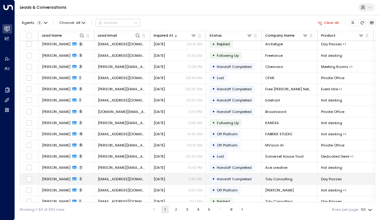
click at [51, 183] on td "[PERSON_NAME] 2" at bounding box center [66, 178] width 56 height 11
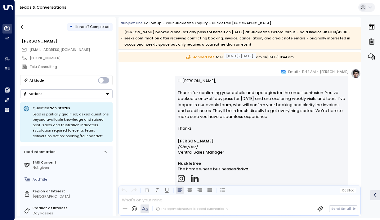
scroll to position [459, 0]
click at [22, 28] on icon "button" at bounding box center [23, 27] width 6 height 6
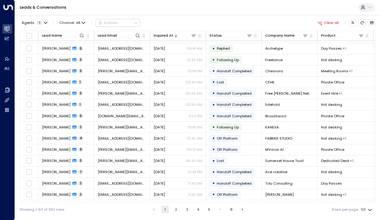
scroll to position [161, 0]
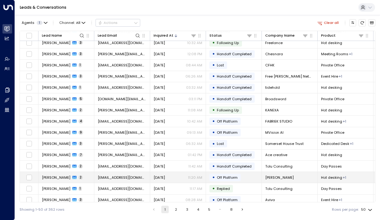
click at [57, 178] on span "[PERSON_NAME]" at bounding box center [56, 177] width 29 height 5
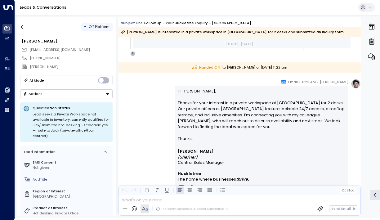
scroll to position [305, 0]
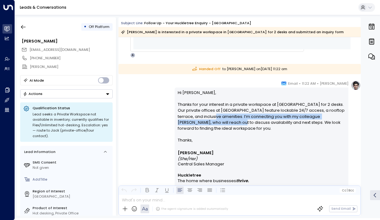
drag, startPoint x: 205, startPoint y: 114, endPoint x: 208, endPoint y: 129, distance: 15.6
click at [208, 129] on p "Hi [PERSON_NAME], Thanks for your interest in a private workspace at [GEOGRAPHI…" at bounding box center [262, 114] width 168 height 48
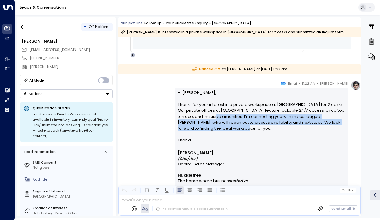
click at [208, 129] on p "Hi [PERSON_NAME], Thanks for your interest in a private workspace at [GEOGRAPHI…" at bounding box center [262, 114] width 168 height 48
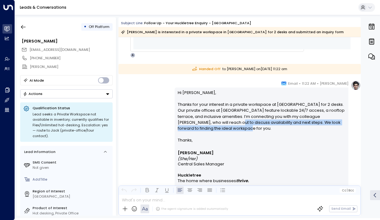
drag, startPoint x: 209, startPoint y: 129, endPoint x: 205, endPoint y: 123, distance: 8.1
click at [205, 123] on p "Hi [PERSON_NAME], Thanks for your interest in a private workspace at [GEOGRAPHI…" at bounding box center [262, 114] width 168 height 48
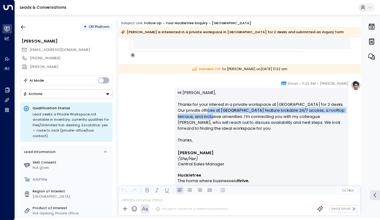
drag, startPoint x: 200, startPoint y: 113, endPoint x: 203, endPoint y: 123, distance: 10.9
click at [203, 121] on p "Hi [PERSON_NAME], Thanks for your interest in a private workspace at [GEOGRAPHI…" at bounding box center [262, 114] width 168 height 48
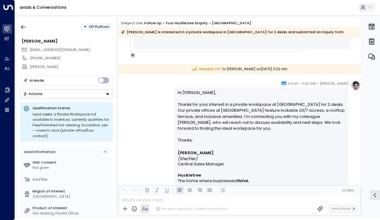
click at [203, 123] on p "Hi [PERSON_NAME], Thanks for your interest in a private workspace at [GEOGRAPHI…" at bounding box center [262, 114] width 168 height 48
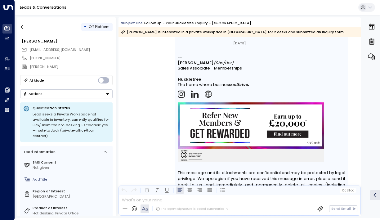
scroll to position [909, 0]
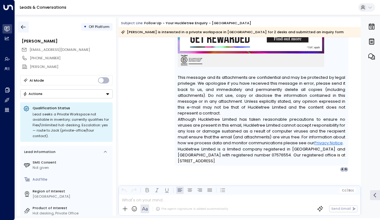
click at [22, 26] on icon "button" at bounding box center [23, 27] width 5 height 4
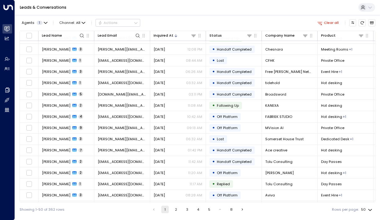
scroll to position [191, 0]
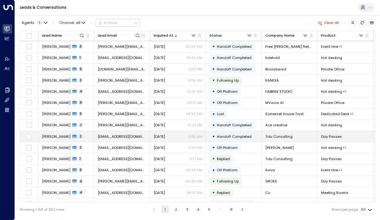
click at [64, 136] on span "[PERSON_NAME]" at bounding box center [56, 136] width 29 height 5
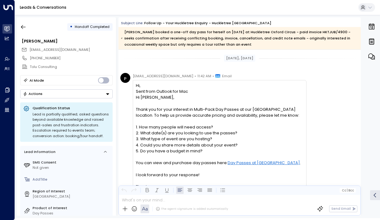
scroll to position [467, 0]
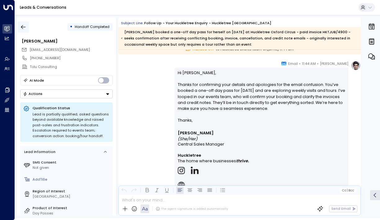
click at [23, 21] on button "button" at bounding box center [23, 26] width 11 height 11
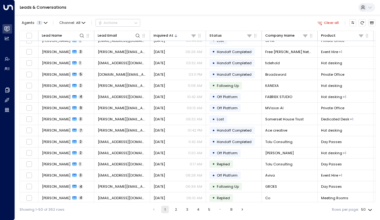
scroll to position [221, 0]
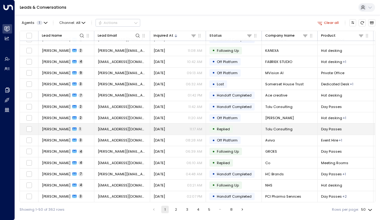
click at [51, 133] on td "[PERSON_NAME] 1" at bounding box center [66, 128] width 56 height 11
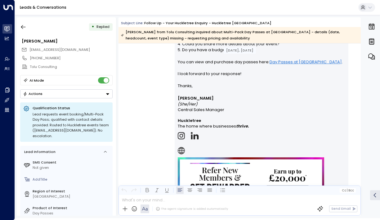
scroll to position [401, 0]
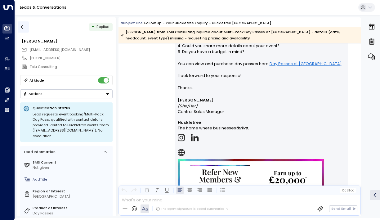
click at [24, 26] on icon "button" at bounding box center [23, 27] width 6 height 6
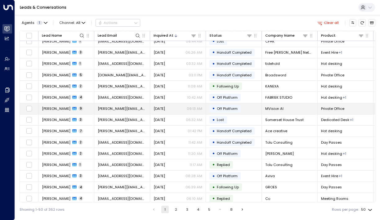
scroll to position [186, 0]
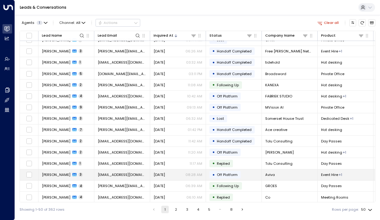
click at [58, 171] on td "[PERSON_NAME] 3" at bounding box center [66, 174] width 56 height 11
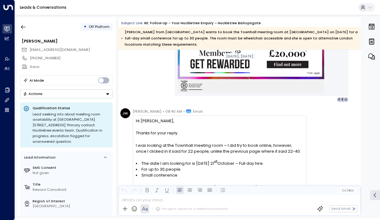
scroll to position [552, 0]
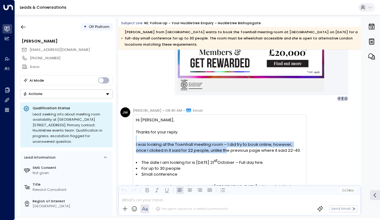
drag, startPoint x: 214, startPoint y: 139, endPoint x: 216, endPoint y: 150, distance: 10.8
click at [216, 150] on div "Hi [PERSON_NAME], Thanks for your reply. I was looking at the Townhall meeting …" at bounding box center [219, 194] width 167 height 155
click at [216, 150] on span "I was looking at the Townhall meeting room – I did try to book online, however,…" at bounding box center [219, 147] width 167 height 12
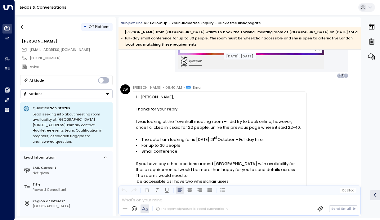
scroll to position [576, 0]
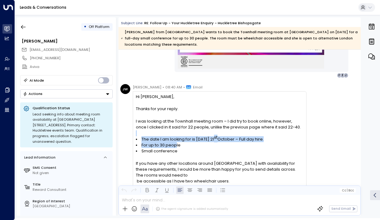
drag, startPoint x: 172, startPoint y: 135, endPoint x: 176, endPoint y: 146, distance: 11.8
click at [176, 146] on div "Hi [PERSON_NAME], Thanks for your reply. I was looking at the Townhall meeting …" at bounding box center [219, 171] width 167 height 155
click at [176, 146] on span "For up to 30 people" at bounding box center [160, 145] width 39 height 6
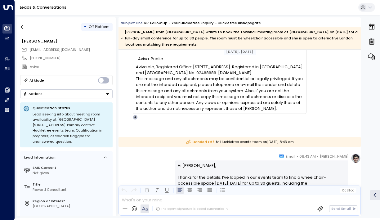
scroll to position [807, 0]
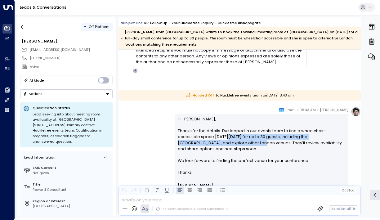
drag, startPoint x: 203, startPoint y: 139, endPoint x: 203, endPoint y: 146, distance: 7.4
click at [203, 146] on p "Hi [PERSON_NAME], Thanks for the details. I’ve looped in our events team to fin…" at bounding box center [262, 143] width 168 height 54
drag, startPoint x: 208, startPoint y: 146, endPoint x: 199, endPoint y: 132, distance: 16.7
click at [199, 132] on p "Hi [PERSON_NAME], Thanks for the details. I’ve looped in our events team to fin…" at bounding box center [262, 143] width 168 height 54
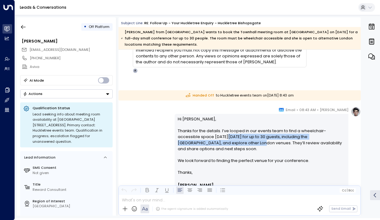
click at [199, 132] on p "Hi [PERSON_NAME], Thanks for the details. I’ve looped in our events team to fin…" at bounding box center [262, 143] width 168 height 54
drag, startPoint x: 193, startPoint y: 132, endPoint x: 199, endPoint y: 152, distance: 20.4
click at [199, 152] on p "Hi [PERSON_NAME], Thanks for the details. I’ve looped in our events team to fin…" at bounding box center [262, 143] width 168 height 54
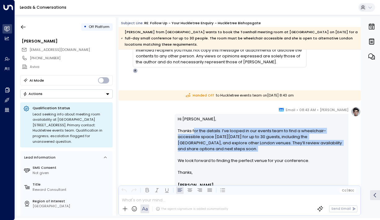
click at [199, 152] on p "Hi [PERSON_NAME], Thanks for the details. I’ve looped in our events team to fin…" at bounding box center [262, 143] width 168 height 54
drag, startPoint x: 198, startPoint y: 151, endPoint x: 191, endPoint y: 136, distance: 16.8
click at [191, 136] on p "Hi [PERSON_NAME], Thanks for the details. I’ve looped in our events team to fin…" at bounding box center [262, 143] width 168 height 54
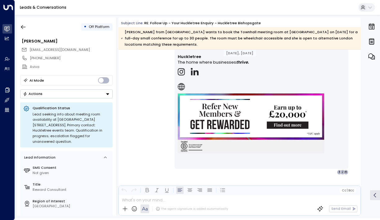
scroll to position [967, 0]
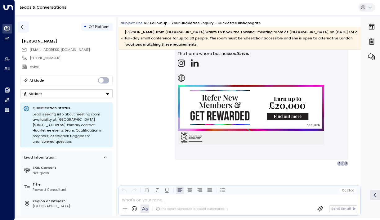
click at [25, 27] on icon "button" at bounding box center [23, 27] width 5 height 4
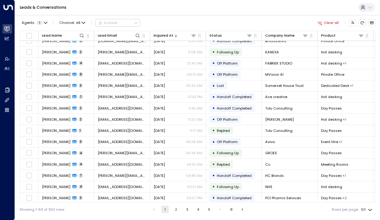
scroll to position [223, 0]
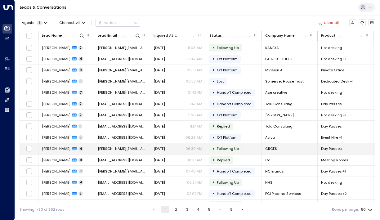
click at [51, 148] on span "[PERSON_NAME]" at bounding box center [56, 148] width 29 height 5
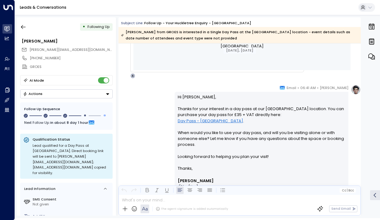
scroll to position [303, 0]
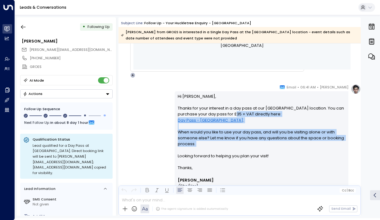
drag, startPoint x: 228, startPoint y: 111, endPoint x: 228, endPoint y: 148, distance: 36.9
click at [228, 148] on p "Hi [PERSON_NAME], Thanks for your interest in a day pass at our [GEOGRAPHIC_DAT…" at bounding box center [262, 128] width 168 height 71
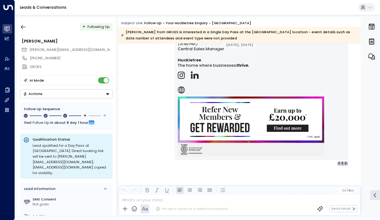
scroll to position [1113, 0]
click at [26, 28] on icon "button" at bounding box center [23, 27] width 6 height 6
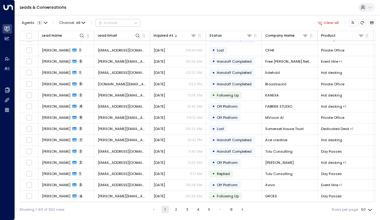
scroll to position [195, 0]
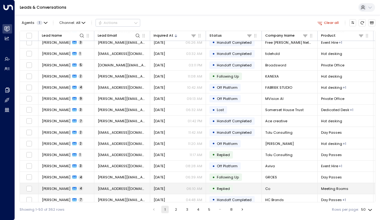
click at [51, 188] on span "[PERSON_NAME]" at bounding box center [56, 188] width 29 height 5
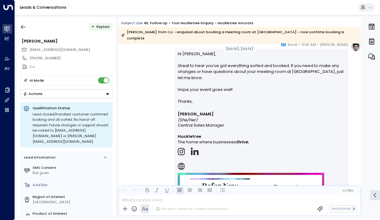
scroll to position [996, 0]
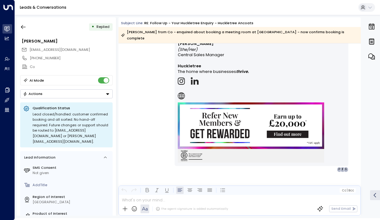
click at [27, 34] on div "• Replied [PERSON_NAME] [EMAIL_ADDRESS][DOMAIN_NAME] [PHONE_NUMBER] Co AI Mode …" at bounding box center [66, 116] width 99 height 198
click at [20, 25] on icon "button" at bounding box center [23, 27] width 6 height 6
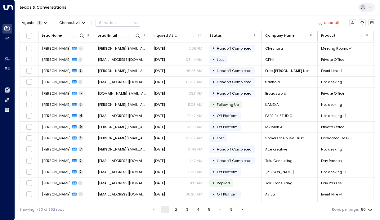
scroll to position [222, 0]
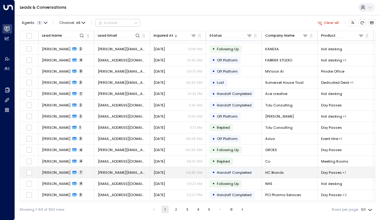
click at [51, 172] on span "[PERSON_NAME]" at bounding box center [56, 172] width 29 height 5
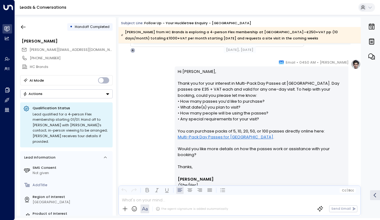
scroll to position [327, 0]
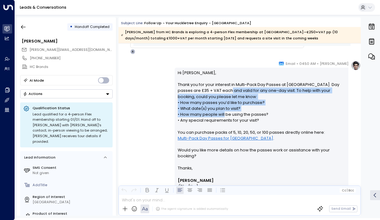
drag, startPoint x: 219, startPoint y: 89, endPoint x: 222, endPoint y: 114, distance: 24.7
click at [222, 114] on p "Hi [PERSON_NAME], Thank you for your interest in Multi-Pack Day Passes at [GEOG…" at bounding box center [262, 117] width 168 height 95
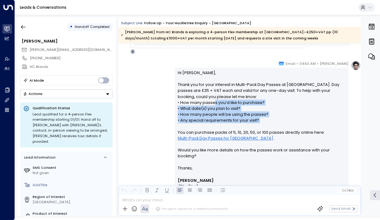
drag, startPoint x: 212, startPoint y: 102, endPoint x: 218, endPoint y: 124, distance: 23.0
click at [218, 124] on p "Hi [PERSON_NAME], Thank you for your interest in Multi-Pack Day Passes at [GEOG…" at bounding box center [262, 117] width 168 height 95
drag, startPoint x: 227, startPoint y: 124, endPoint x: 212, endPoint y: 103, distance: 25.9
click at [212, 103] on p "Hi [PERSON_NAME], Thank you for your interest in Multi-Pack Day Passes at [GEOG…" at bounding box center [262, 117] width 168 height 95
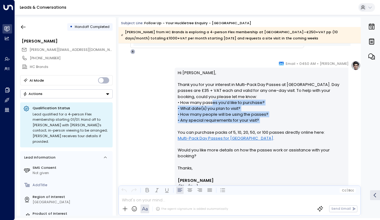
click at [212, 103] on p "Hi [PERSON_NAME], Thank you for your interest in Multi-Pack Day Passes at [GEOG…" at bounding box center [262, 117] width 168 height 95
drag, startPoint x: 203, startPoint y: 103, endPoint x: 213, endPoint y: 123, distance: 23.2
click at [213, 123] on p "Hi [PERSON_NAME], Thank you for your interest in Multi-Pack Day Passes at [GEOG…" at bounding box center [262, 117] width 168 height 95
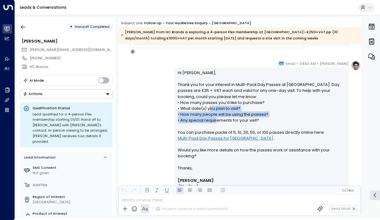
drag, startPoint x: 215, startPoint y: 121, endPoint x: 207, endPoint y: 108, distance: 15.2
click at [207, 108] on p "Hi [PERSON_NAME], Thank you for your interest in Multi-Pack Day Passes at [GEOG…" at bounding box center [262, 117] width 168 height 95
drag, startPoint x: 192, startPoint y: 106, endPoint x: 201, endPoint y: 121, distance: 17.2
click at [201, 121] on p "Hi [PERSON_NAME], Thank you for your interest in Multi-Pack Day Passes at [GEOG…" at bounding box center [262, 117] width 168 height 95
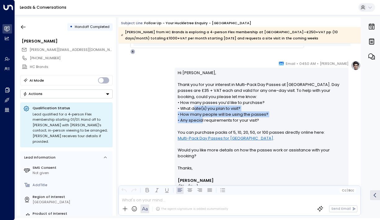
click at [201, 121] on p "Hi [PERSON_NAME], Thank you for your interest in Multi-Pack Day Passes at [GEOG…" at bounding box center [262, 117] width 168 height 95
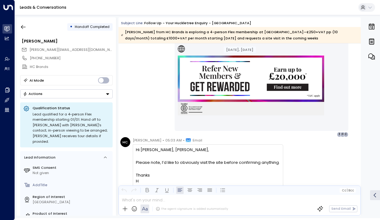
scroll to position [1330, 0]
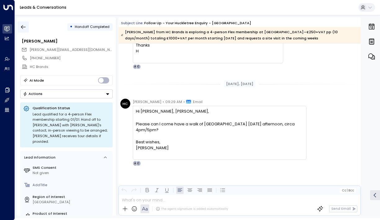
click at [24, 24] on button "button" at bounding box center [23, 26] width 11 height 11
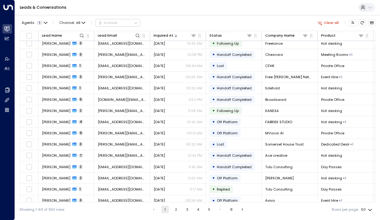
scroll to position [234, 0]
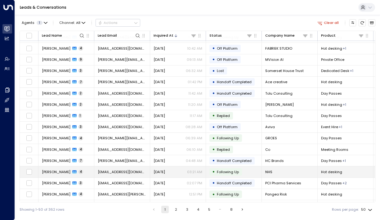
click at [37, 169] on td at bounding box center [29, 171] width 19 height 11
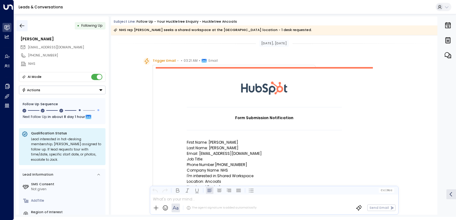
click at [25, 27] on button "button" at bounding box center [21, 25] width 11 height 11
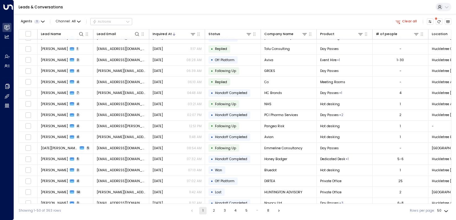
scroll to position [388, 0]
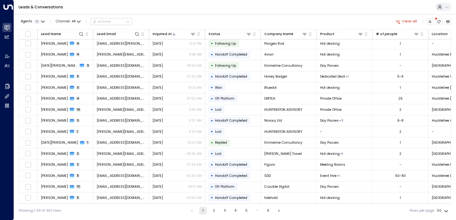
click at [213, 210] on button "2" at bounding box center [213, 210] width 7 height 7
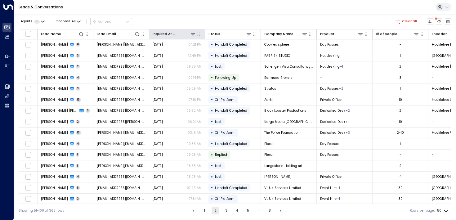
click at [194, 37] on th "Inquired At" at bounding box center [177, 34] width 56 height 10
click at [194, 34] on icon at bounding box center [192, 34] width 5 height 5
click at [175, 58] on div "Inquired At Select Date Clear Apply" at bounding box center [193, 54] width 70 height 33
click at [174, 55] on span "Select Date" at bounding box center [172, 54] width 18 height 4
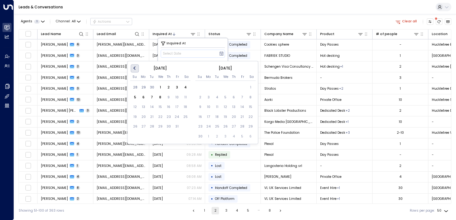
click at [134, 67] on button "Previous Month" at bounding box center [135, 68] width 8 height 8
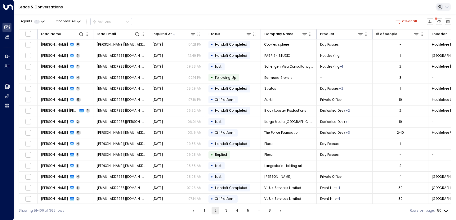
click at [185, 16] on div "Agents 1 Channel: All Actions Clear all Lead Name Lead Email Inquired At Status…" at bounding box center [235, 115] width 433 height 203
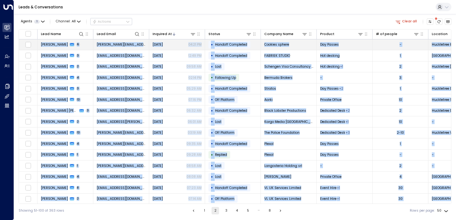
drag, startPoint x: 441, startPoint y: 140, endPoint x: 41, endPoint y: 45, distance: 411.6
copy tbody "Lorem Ipsumdolorsi 5 ametc.adipiscingel@seddo.eiu Tem 11, 2484 49:22 IN • Utlab…"
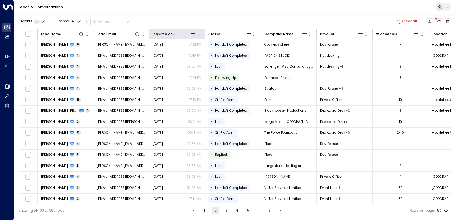
drag, startPoint x: 185, startPoint y: 23, endPoint x: 185, endPoint y: 30, distance: 7.1
click at [185, 22] on div "Agents 1 Channel: All Actions Clear all" at bounding box center [235, 21] width 433 height 11
click at [207, 209] on button "1" at bounding box center [204, 210] width 7 height 7
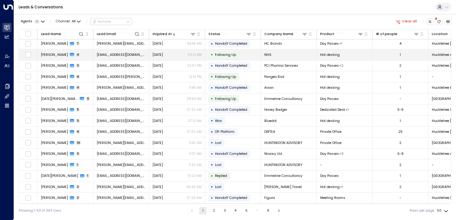
scroll to position [337, 0]
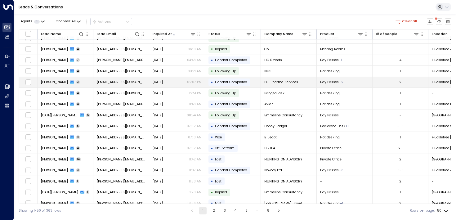
drag, startPoint x: 442, startPoint y: 195, endPoint x: 41, endPoint y: 83, distance: 416.5
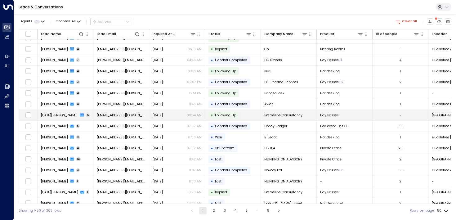
copy tbody "Loremi Dolorsita 2 consec.adipiscin@eli.sed Doe 93, 2939 68:48 TE • Incidid Utl…"
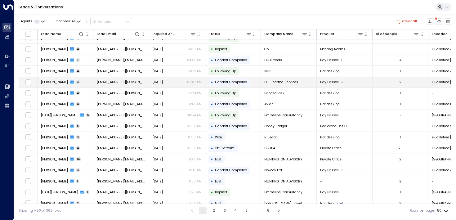
click at [87, 85] on td "[PERSON_NAME] 3" at bounding box center [66, 82] width 56 height 11
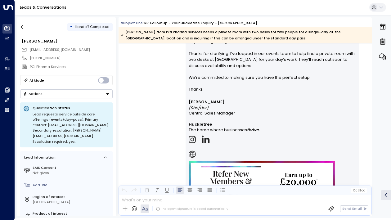
scroll to position [757, 0]
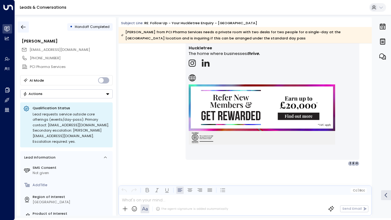
click at [23, 23] on button "button" at bounding box center [23, 26] width 11 height 11
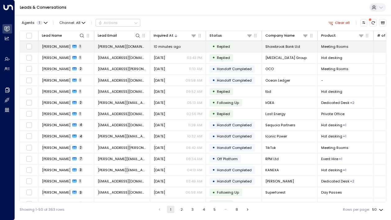
click at [53, 45] on span "[PERSON_NAME]" at bounding box center [56, 46] width 29 height 5
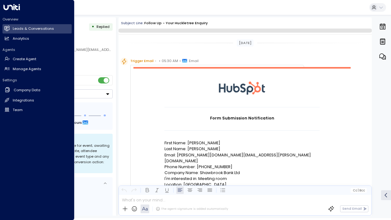
scroll to position [296, 0]
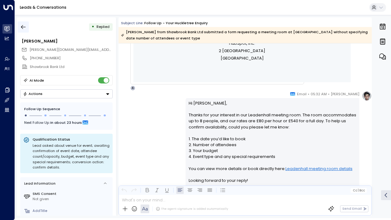
click at [25, 28] on icon "button" at bounding box center [23, 27] width 6 height 6
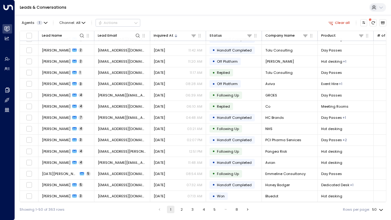
scroll to position [306, 0]
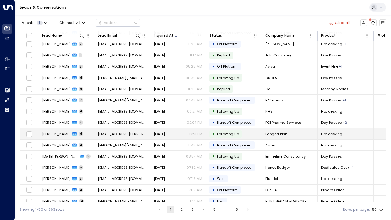
click at [58, 133] on span "[PERSON_NAME]" at bounding box center [56, 134] width 29 height 5
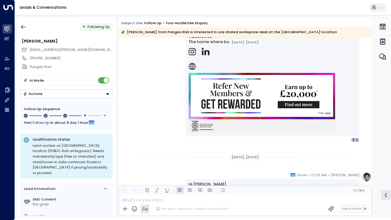
scroll to position [1073, 0]
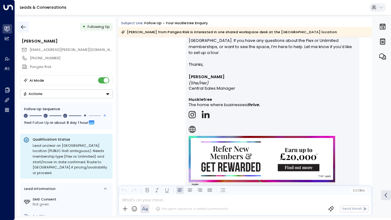
click at [22, 30] on button "button" at bounding box center [23, 26] width 11 height 11
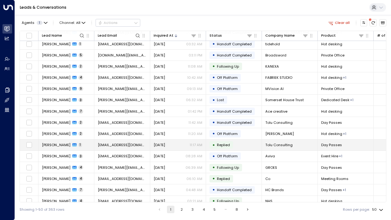
scroll to position [306, 0]
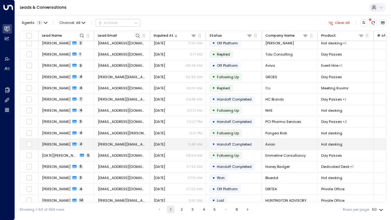
click at [45, 143] on span "[PERSON_NAME]" at bounding box center [56, 144] width 29 height 5
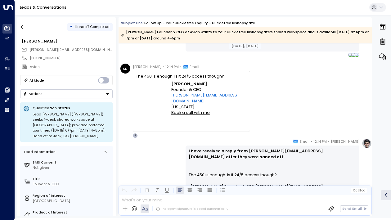
scroll to position [905, 0]
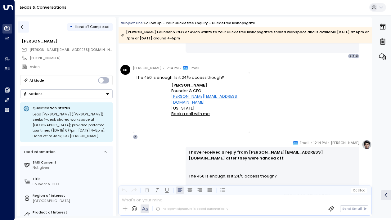
click at [22, 29] on icon "button" at bounding box center [23, 27] width 6 height 6
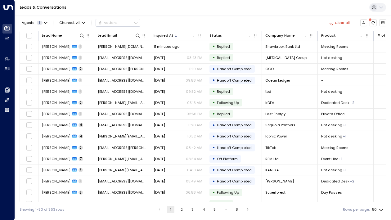
scroll to position [346, 0]
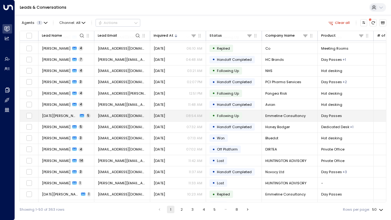
click at [52, 116] on span "[DATE][PERSON_NAME]" at bounding box center [60, 115] width 36 height 5
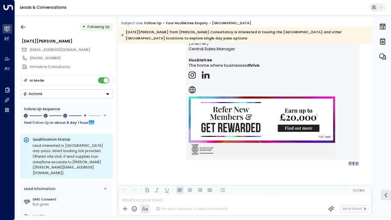
scroll to position [647, 0]
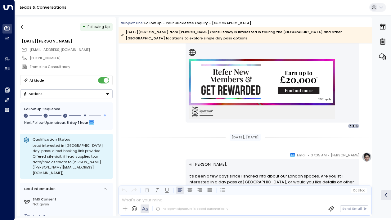
click at [27, 21] on div "• Following Up [DATE][PERSON_NAME] [PERSON_NAME][EMAIL_ADDRESS][DOMAIN_NAME] [P…" at bounding box center [66, 116] width 99 height 198
click at [24, 28] on icon "button" at bounding box center [23, 27] width 6 height 6
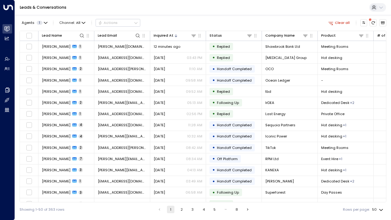
scroll to position [357, 0]
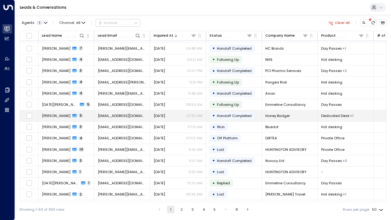
click at [57, 117] on span "[PERSON_NAME]" at bounding box center [56, 115] width 29 height 5
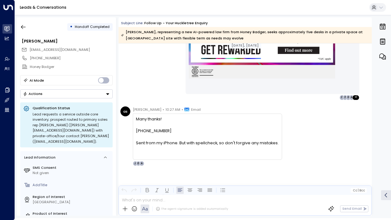
scroll to position [1120, 0]
click at [26, 31] on button "button" at bounding box center [23, 26] width 11 height 11
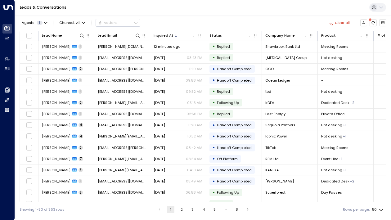
scroll to position [357, 0]
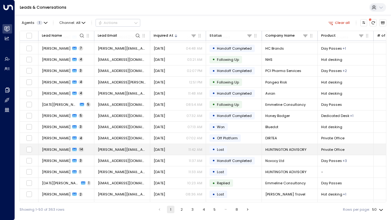
click at [52, 144] on td "[PERSON_NAME] 14" at bounding box center [66, 149] width 56 height 11
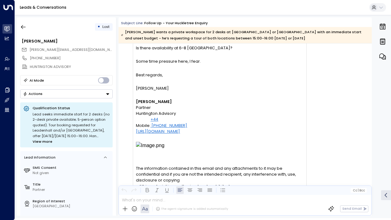
scroll to position [2419, 0]
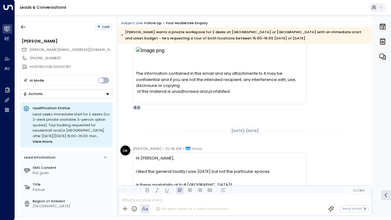
click at [352, 60] on div "DB [PERSON_NAME] • 12:21 PM • Email Thanks again, [PERSON_NAME] regards, [PERSO…" at bounding box center [245, 32] width 251 height 156
click at [27, 30] on button "button" at bounding box center [23, 26] width 11 height 11
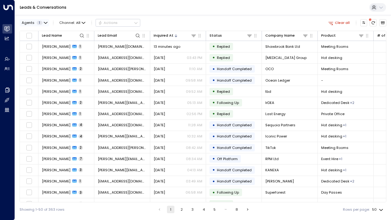
click at [44, 21] on icon "button" at bounding box center [46, 23] width 4 height 4
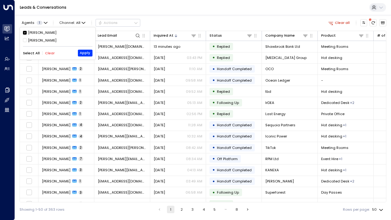
click at [30, 41] on div "[PERSON_NAME]" at bounding box center [42, 40] width 29 height 5
click at [87, 51] on button "Apply" at bounding box center [85, 53] width 15 height 7
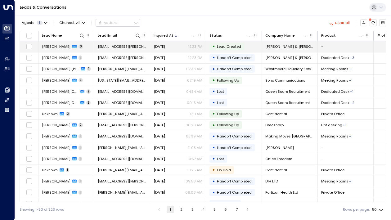
drag, startPoint x: 379, startPoint y: 121, endPoint x: 42, endPoint y: 47, distance: 345.0
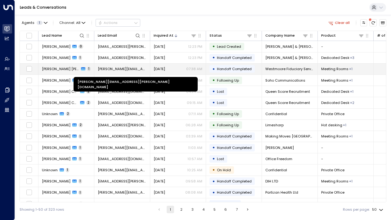
copy tbody "Loremi Dolorsit 6 ametco.adipisci@elitsedd.eiu Temporinc 31:82 UT • Labo Etdolo…"
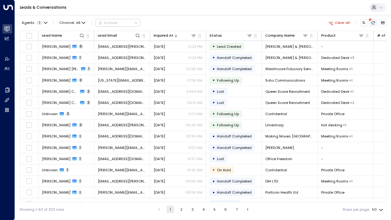
click at [375, 22] on button "There are new threads available. Refresh the grid to view the latest updates." at bounding box center [372, 22] width 7 height 7
click at [373, 25] on icon "Refresh" at bounding box center [373, 23] width 4 height 4
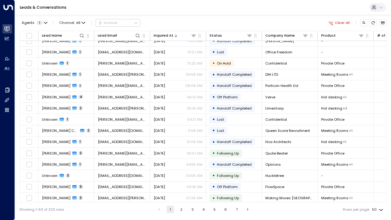
copy tbody "Loremi Dolorsit 6 ametco.adipisci@elitsedd.eiu Temporinc 31:82 UT • Labo Etdolo…"
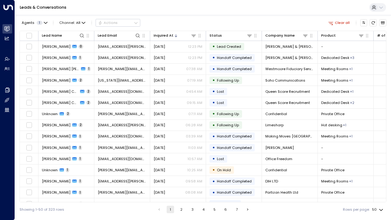
click at [189, 10] on div "Leads & Conversations" at bounding box center [203, 7] width 376 height 15
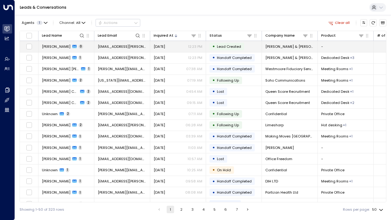
click at [64, 51] on td "[PERSON_NAME] 0" at bounding box center [66, 46] width 56 height 11
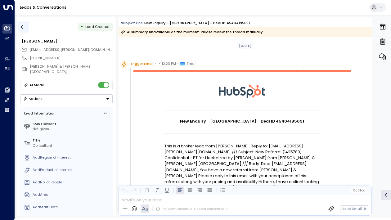
click at [23, 25] on icon "button" at bounding box center [23, 27] width 6 height 6
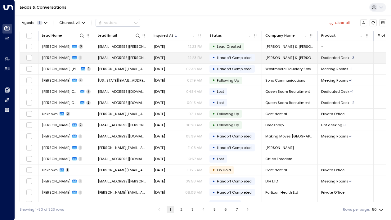
click at [53, 54] on td "[PERSON_NAME] 1" at bounding box center [66, 57] width 56 height 11
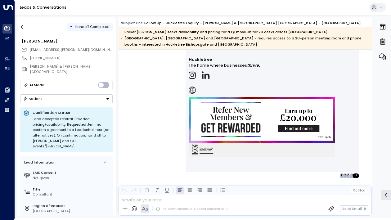
scroll to position [466, 0]
click at [22, 24] on icon "button" at bounding box center [23, 27] width 6 height 6
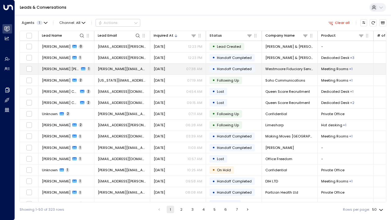
click at [60, 66] on td "[PERSON_NAME] [PERSON_NAME] 1" at bounding box center [66, 69] width 56 height 11
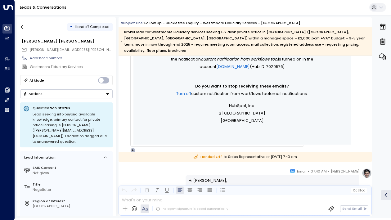
scroll to position [366, 0]
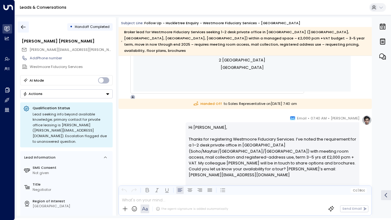
click at [27, 26] on button "button" at bounding box center [23, 26] width 11 height 11
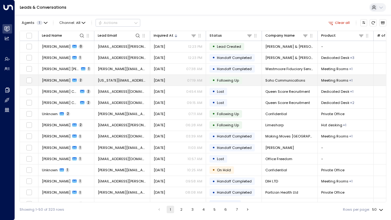
click at [51, 82] on span "[PERSON_NAME]" at bounding box center [56, 80] width 29 height 5
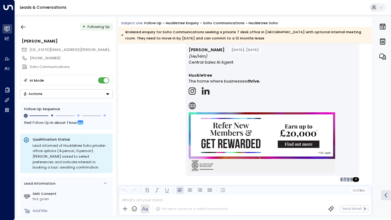
scroll to position [833, 0]
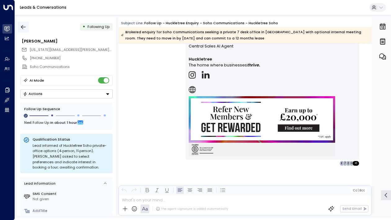
click at [21, 31] on button "button" at bounding box center [23, 26] width 11 height 11
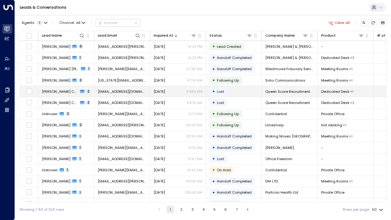
click at [49, 88] on td "[PERSON_NAME] Capital 2" at bounding box center [66, 91] width 56 height 11
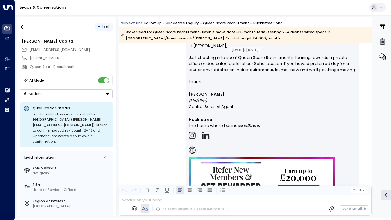
scroll to position [702, 0]
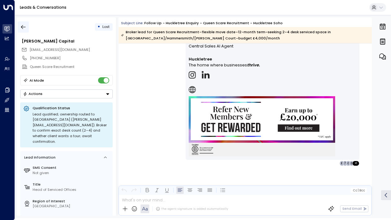
click at [22, 27] on icon "button" at bounding box center [23, 27] width 6 height 6
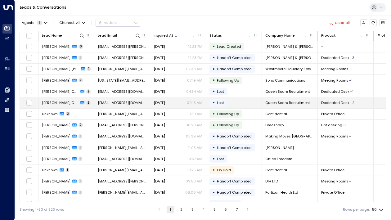
click at [56, 106] on td "[PERSON_NAME] Capital 2" at bounding box center [66, 102] width 56 height 11
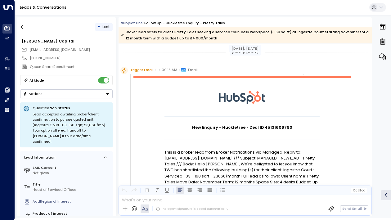
scroll to position [43, 0]
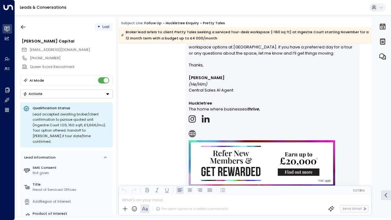
scroll to position [720, 0]
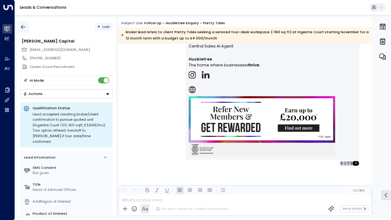
click at [26, 27] on button "button" at bounding box center [23, 26] width 11 height 11
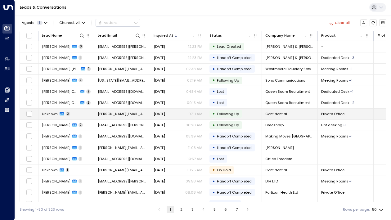
click at [49, 111] on td "Unknown 2" at bounding box center [66, 114] width 56 height 11
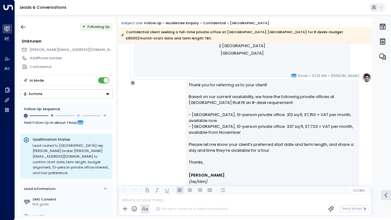
scroll to position [656, 0]
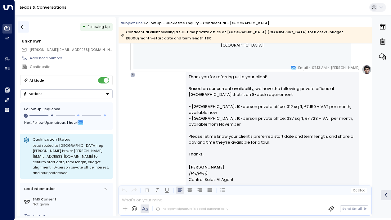
click at [23, 26] on icon "button" at bounding box center [23, 27] width 6 height 6
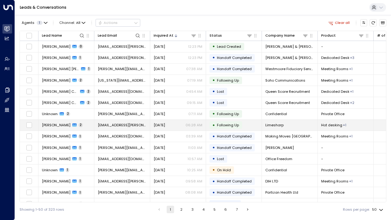
click at [49, 125] on span "[PERSON_NAME]" at bounding box center [56, 125] width 29 height 5
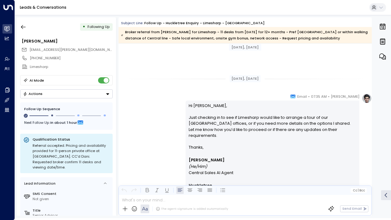
scroll to position [738, 0]
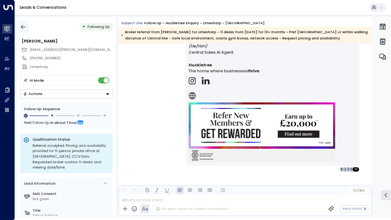
click at [23, 27] on icon "button" at bounding box center [23, 27] width 5 height 4
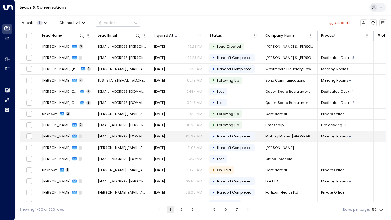
click at [55, 137] on span "[PERSON_NAME]" at bounding box center [56, 136] width 29 height 5
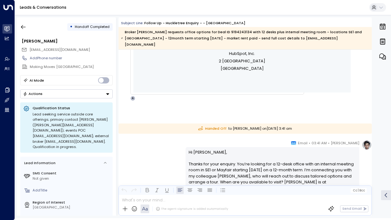
scroll to position [917, 0]
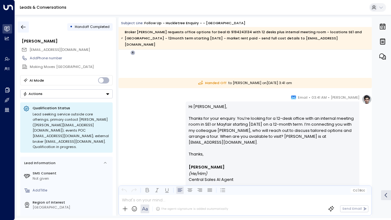
click at [24, 29] on icon "button" at bounding box center [23, 27] width 6 height 6
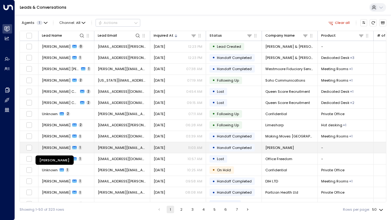
click at [48, 146] on span "[PERSON_NAME]" at bounding box center [56, 147] width 29 height 5
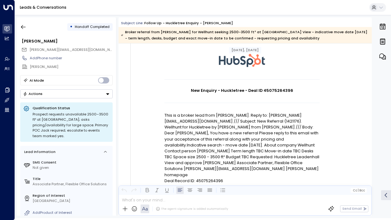
scroll to position [49, 0]
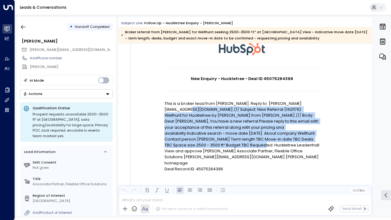
drag, startPoint x: 202, startPoint y: 111, endPoint x: 203, endPoint y: 157, distance: 46.6
click at [203, 157] on p "This is a broker lead from Francesca Cooper-Isow. Reply to: francesca.cooper-is…" at bounding box center [241, 133] width 155 height 65
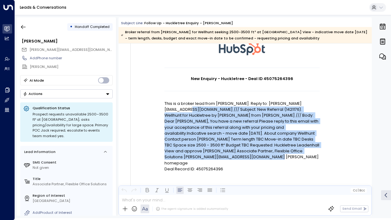
click at [203, 157] on p "This is a broker lead from Francesca Cooper-Isow. Reply to: francesca.cooper-is…" at bounding box center [241, 133] width 155 height 65
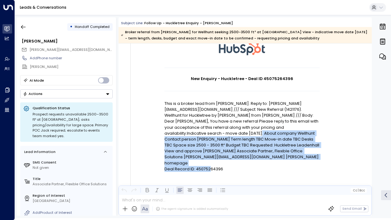
drag, startPoint x: 210, startPoint y: 164, endPoint x: 202, endPoint y: 133, distance: 32.6
click at [202, 133] on td "New Enquiry - Huckletree - Deal ID 45075264396 This is a broker lead from Franc…" at bounding box center [241, 147] width 155 height 159
click at [202, 133] on p "This is a broker lead from Francesca Cooper-Isow. Reply to: francesca.cooper-is…" at bounding box center [241, 133] width 155 height 65
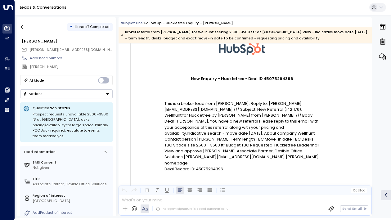
drag, startPoint x: 211, startPoint y: 147, endPoint x: 206, endPoint y: 127, distance: 19.9
click at [210, 140] on p "This is a broker lead from Francesca Cooper-Isow. Reply to: francesca.cooper-is…" at bounding box center [241, 133] width 155 height 65
click at [206, 126] on p "This is a broker lead from Francesca Cooper-Isow. Reply to: francesca.cooper-is…" at bounding box center [241, 133] width 155 height 65
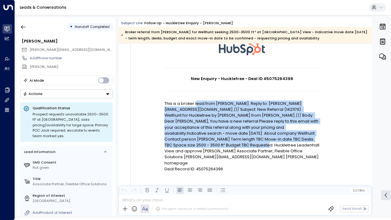
drag, startPoint x: 196, startPoint y: 105, endPoint x: 206, endPoint y: 148, distance: 44.7
click at [206, 148] on p "This is a broker lead from Francesca Cooper-Isow. Reply to: francesca.cooper-is…" at bounding box center [241, 133] width 155 height 65
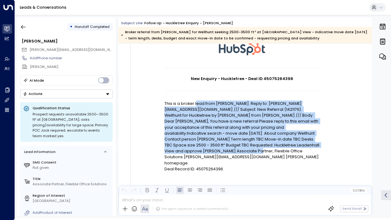
click at [206, 148] on p "This is a broker lead from Francesca Cooper-Isow. Reply to: francesca.cooper-is…" at bounding box center [241, 133] width 155 height 65
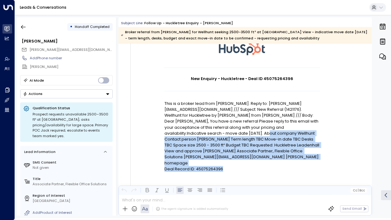
drag, startPoint x: 209, startPoint y: 134, endPoint x: 209, endPoint y: 169, distance: 35.4
click at [209, 169] on td "New Enquiry - Huckletree - Deal ID 45075264396 This is a broker lead from Franc…" at bounding box center [241, 147] width 155 height 159
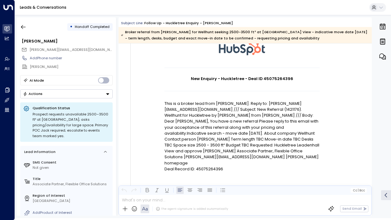
click at [209, 172] on td at bounding box center [241, 180] width 155 height 16
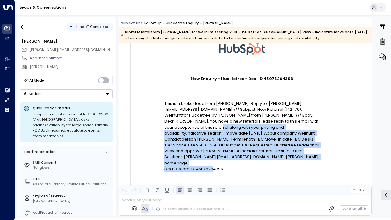
drag, startPoint x: 213, startPoint y: 165, endPoint x: 199, endPoint y: 125, distance: 43.0
click at [199, 125] on td "New Enquiry - Huckletree - Deal ID 45075264396 This is a broker lead from Franc…" at bounding box center [241, 147] width 155 height 159
click at [199, 125] on p "This is a broker lead from Francesca Cooper-Isow. Reply to: francesca.cooper-is…" at bounding box center [241, 133] width 155 height 65
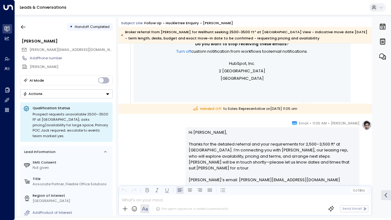
scroll to position [284, 0]
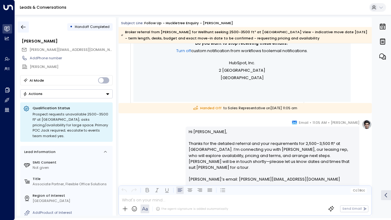
click at [20, 28] on icon "button" at bounding box center [23, 27] width 6 height 6
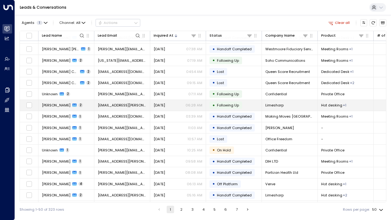
scroll to position [22, 0]
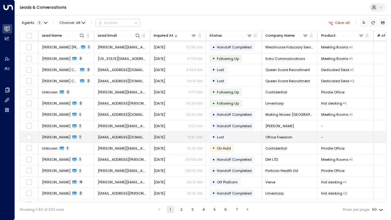
click at [46, 139] on span "[PERSON_NAME]" at bounding box center [56, 137] width 29 height 5
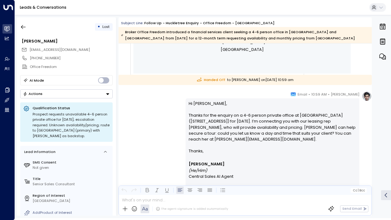
scroll to position [505, 0]
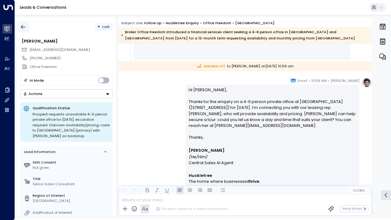
click at [22, 30] on button "button" at bounding box center [23, 26] width 11 height 11
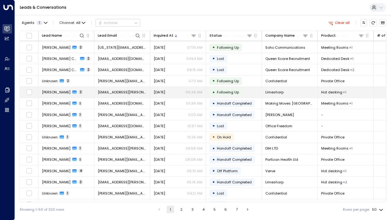
scroll to position [38, 0]
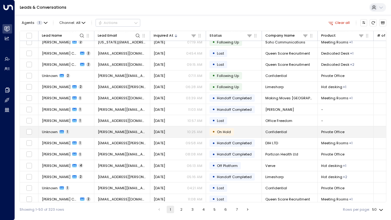
click at [49, 132] on span "Unknown" at bounding box center [50, 131] width 16 height 5
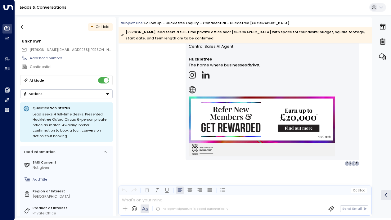
scroll to position [801, 0]
click at [24, 26] on icon "button" at bounding box center [23, 27] width 6 height 6
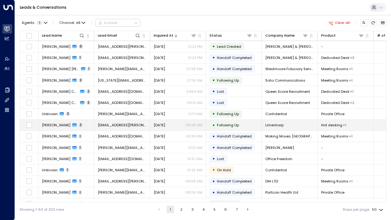
scroll to position [14, 0]
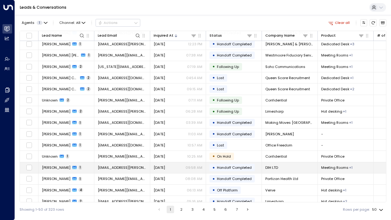
click at [53, 168] on span "[PERSON_NAME]" at bounding box center [56, 167] width 29 height 5
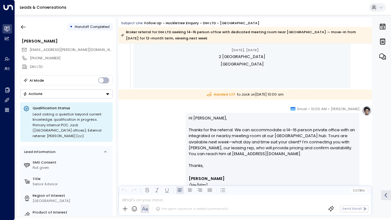
scroll to position [303, 0]
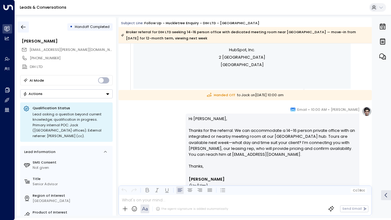
click at [20, 30] on button "button" at bounding box center [23, 26] width 11 height 11
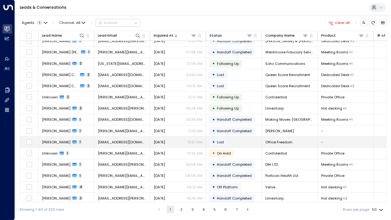
scroll to position [21, 0]
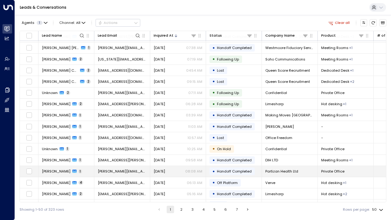
click at [57, 170] on span "[PERSON_NAME]" at bounding box center [56, 171] width 29 height 5
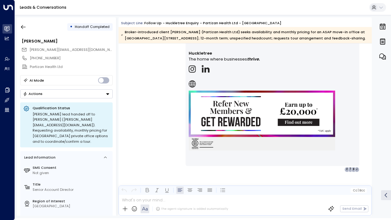
scroll to position [609, 0]
click at [23, 29] on icon "button" at bounding box center [23, 27] width 6 height 6
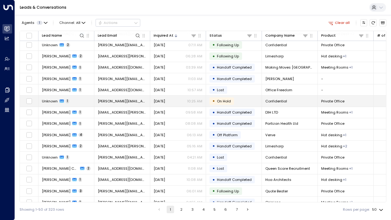
scroll to position [76, 0]
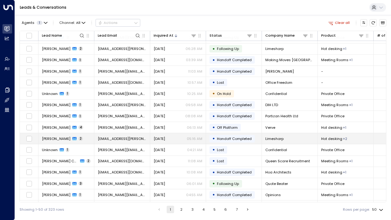
click at [44, 133] on td "Robyn Osborne 2" at bounding box center [66, 138] width 56 height 11
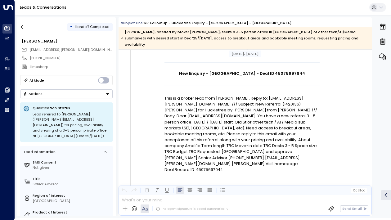
scroll to position [59, 0]
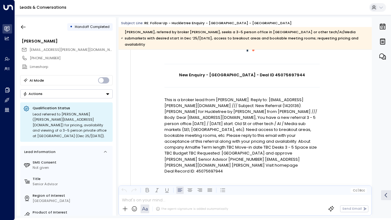
click at [30, 23] on div "• Handoff Completed" at bounding box center [66, 26] width 92 height 11
click at [27, 26] on button "button" at bounding box center [23, 26] width 11 height 11
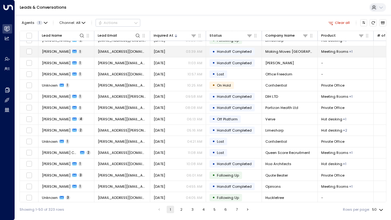
scroll to position [93, 0]
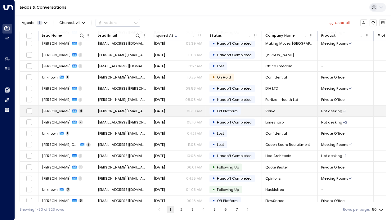
click at [57, 108] on td "Lori Sartwell 4" at bounding box center [66, 110] width 56 height 11
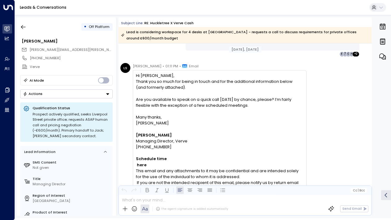
scroll to position [958, 0]
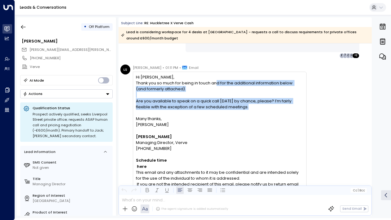
drag, startPoint x: 218, startPoint y: 83, endPoint x: 219, endPoint y: 113, distance: 30.7
click at [219, 114] on div "Hi Dani, Thank you so much for being in touch and for the additional informatio…" at bounding box center [219, 139] width 167 height 131
click at [217, 109] on span "Are you available to speak on a quick call tomorrow by chance, please? I’m fair…" at bounding box center [219, 104] width 167 height 12
drag, startPoint x: 221, startPoint y: 107, endPoint x: 205, endPoint y: 85, distance: 27.0
click at [205, 85] on div "Hi Dani, Thank you so much for being in touch and for the additional informatio…" at bounding box center [219, 139] width 167 height 131
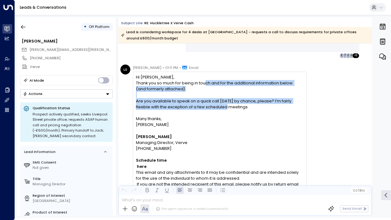
click at [205, 85] on span "Thank you so much for being in touch and for the additional information below (…" at bounding box center [219, 86] width 167 height 12
drag, startPoint x: 195, startPoint y: 85, endPoint x: 210, endPoint y: 117, distance: 35.7
click at [210, 118] on div "Hi Dani, Thank you so much for being in touch and for the additional informatio…" at bounding box center [219, 139] width 167 height 131
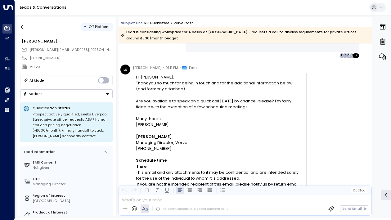
click at [210, 117] on p "Many thanks," at bounding box center [219, 119] width 167 height 6
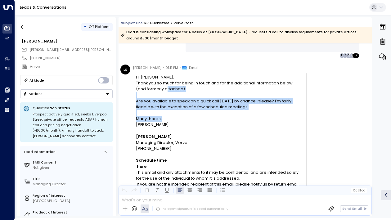
drag, startPoint x: 183, startPoint y: 117, endPoint x: 156, endPoint y: 87, distance: 40.2
click at [156, 87] on div "Hi Dani, Thank you so much for being in touch and for the additional informatio…" at bounding box center [219, 139] width 167 height 131
click at [156, 87] on span "Thank you so much for being in touch and for the additional information below (…" at bounding box center [219, 86] width 167 height 12
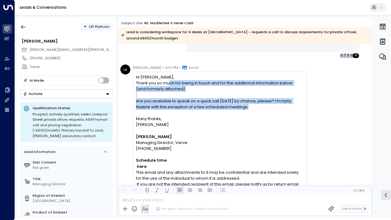
drag, startPoint x: 170, startPoint y: 84, endPoint x: 169, endPoint y: 113, distance: 29.5
click at [169, 114] on div "Hi Dani, Thank you so much for being in touch and for the additional informatio…" at bounding box center [219, 139] width 167 height 131
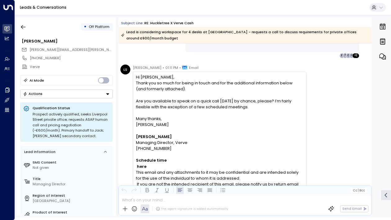
click at [169, 113] on p at bounding box center [219, 113] width 167 height 6
click at [20, 31] on button "button" at bounding box center [23, 26] width 11 height 11
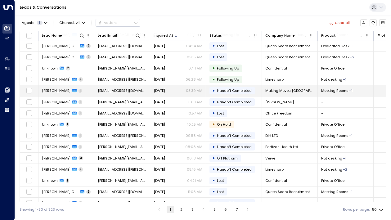
scroll to position [59, 0]
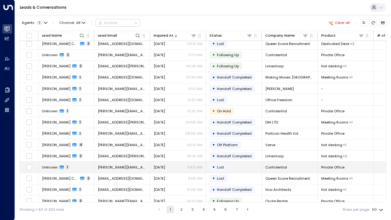
click at [49, 169] on span "Unknown" at bounding box center [50, 167] width 16 height 5
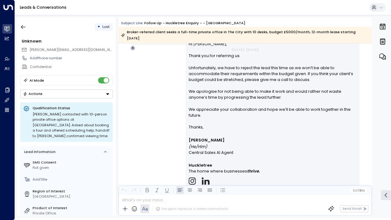
scroll to position [691, 0]
